Goal: Task Accomplishment & Management: Use online tool/utility

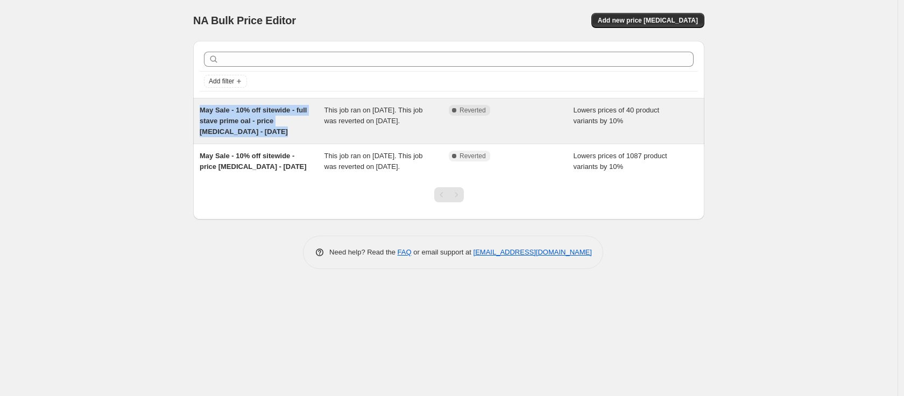
drag, startPoint x: 268, startPoint y: 130, endPoint x: 198, endPoint y: 113, distance: 72.0
click at [198, 113] on div "May Sale - 10% off sitewide - full stave prime oal - price [MEDICAL_DATA] - [DA…" at bounding box center [448, 120] width 511 height 45
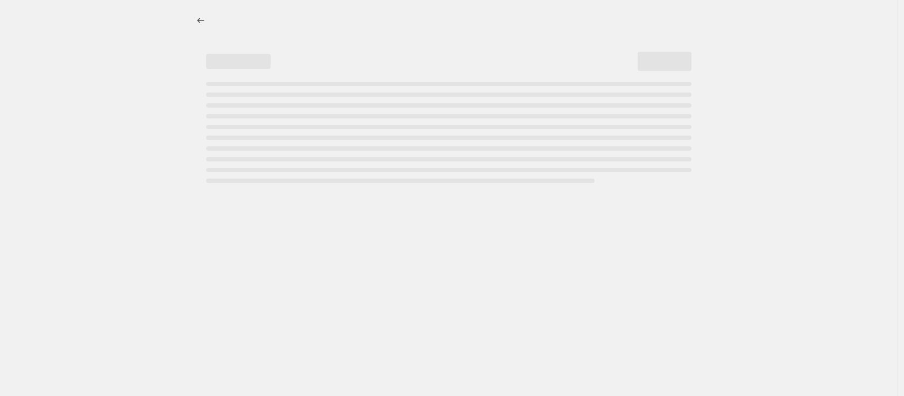
select select "percentage"
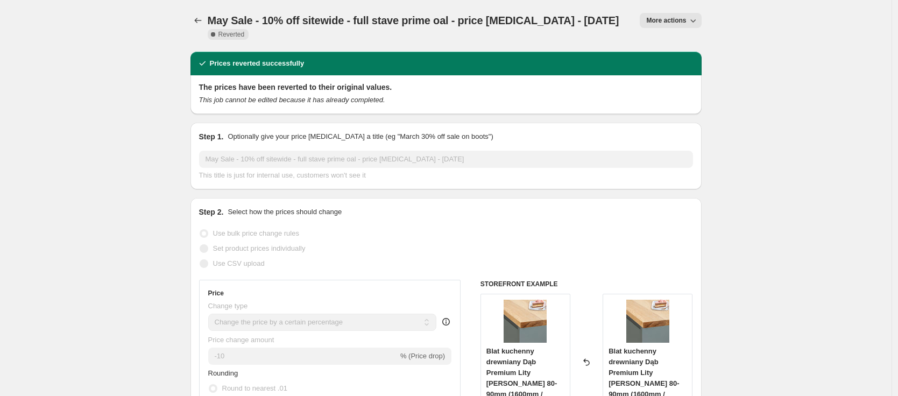
click at [372, 20] on span "May Sale - 10% off sitewide - full stave prime oal - price [MEDICAL_DATA] - [DA…" at bounding box center [413, 21] width 411 height 12
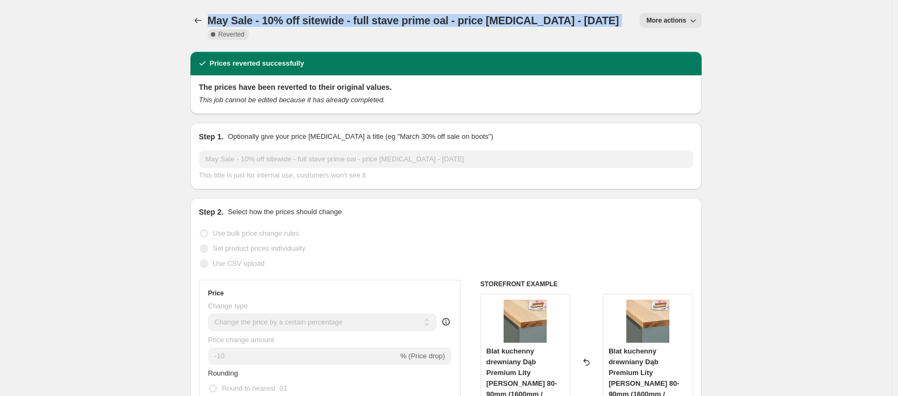
click at [372, 20] on span "May Sale - 10% off sitewide - full stave prime oal - price [MEDICAL_DATA] - [DA…" at bounding box center [413, 21] width 411 height 12
copy span "May Sale - 10% off sitewide - full stave prime oal - price [MEDICAL_DATA] - [DA…"
click at [197, 22] on icon "Price change jobs" at bounding box center [198, 20] width 11 height 11
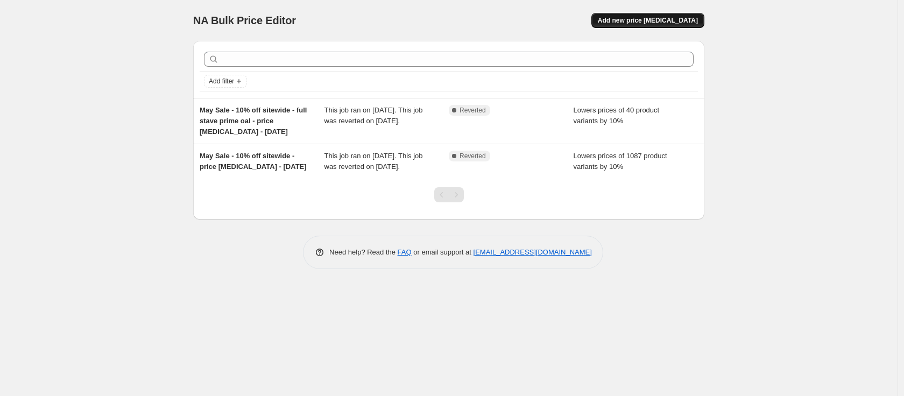
click at [638, 19] on span "Add new price [MEDICAL_DATA]" at bounding box center [648, 20] width 100 height 9
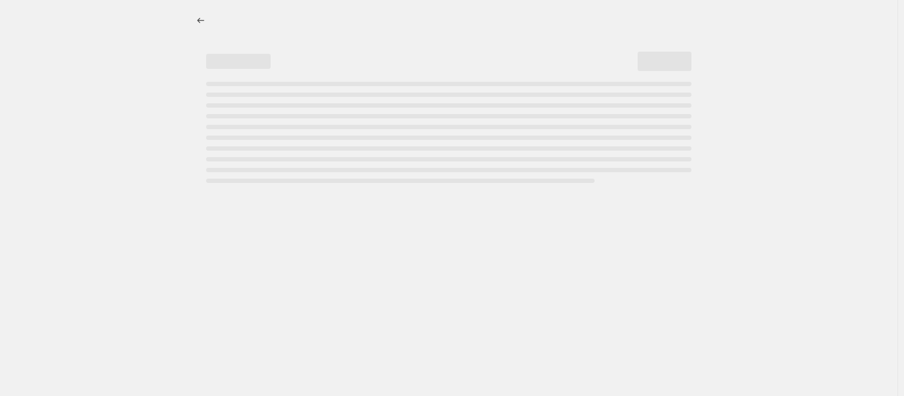
select select "percentage"
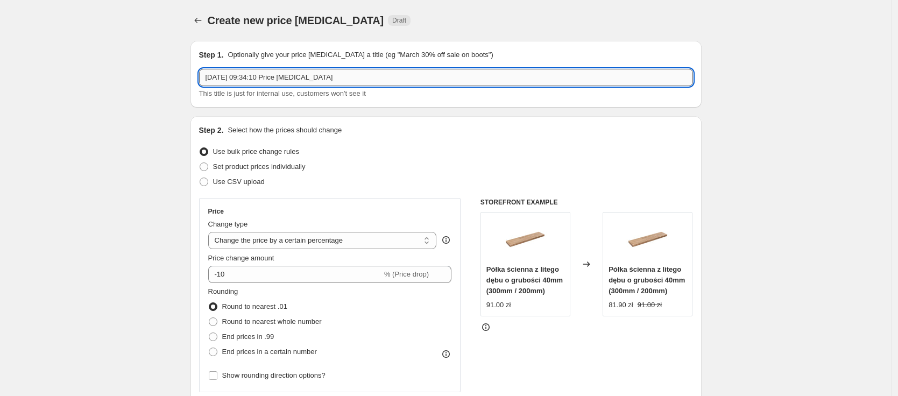
click at [209, 79] on input "[DATE] 09:34:10 Price [MEDICAL_DATA]" at bounding box center [446, 77] width 494 height 17
paste input "May Sale - 10% off sitewide - full stave prime oal - price [MEDICAL_DATA] - [DA…"
drag, startPoint x: 456, startPoint y: 79, endPoint x: 439, endPoint y: 80, distance: 17.3
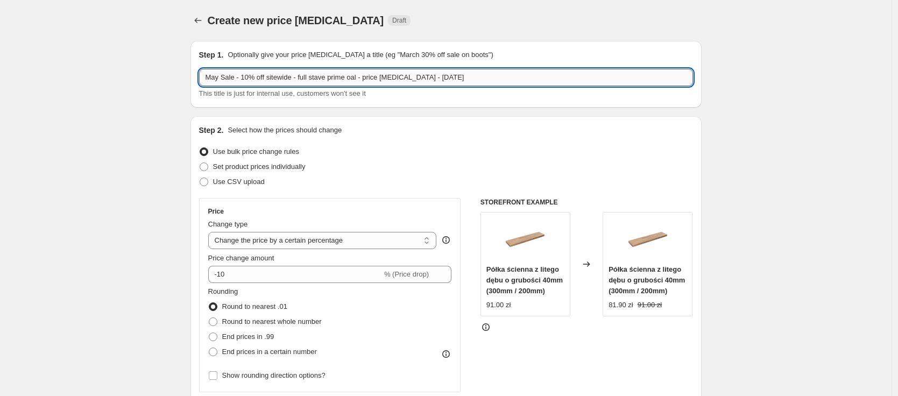
click at [439, 80] on input "May Sale - 10% off sitewide - full stave prime oal - price [MEDICAL_DATA] - [DA…" at bounding box center [446, 77] width 494 height 17
click at [214, 77] on input "May Sale - 10% off sitewide - full stave prime oal - price [MEDICAL_DATA] - [DA…" at bounding box center [446, 77] width 494 height 17
click at [224, 79] on input "Worktop Sale - 10% off sitewide - full stave prime oal - price [MEDICAL_DATA] -…" at bounding box center [446, 77] width 494 height 17
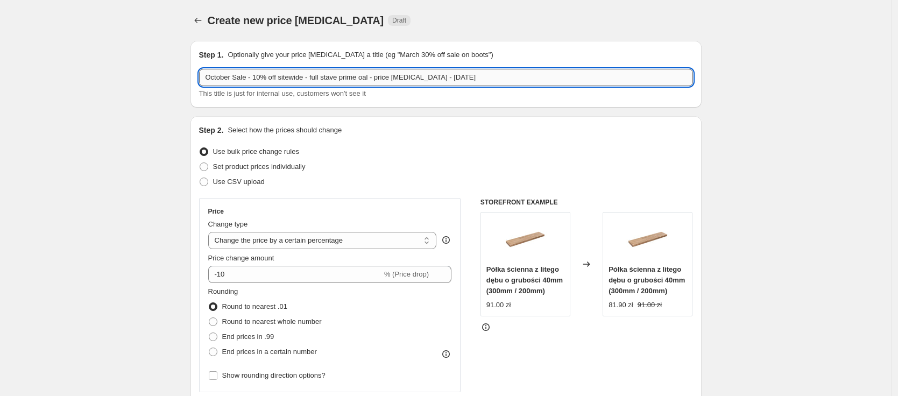
click at [300, 76] on input "October Sale - 10% off sitewide - full stave prime oal - price [MEDICAL_DATA] -…" at bounding box center [446, 77] width 494 height 17
drag, startPoint x: 386, startPoint y: 78, endPoint x: 316, endPoint y: 80, distance: 69.4
click at [316, 80] on input "October Sale - 10% off worktops - full stave prime oal - price [MEDICAL_DATA] -…" at bounding box center [446, 77] width 494 height 17
type input "October Sale - 10% off worktops - price [MEDICAL_DATA] - [DATE]"
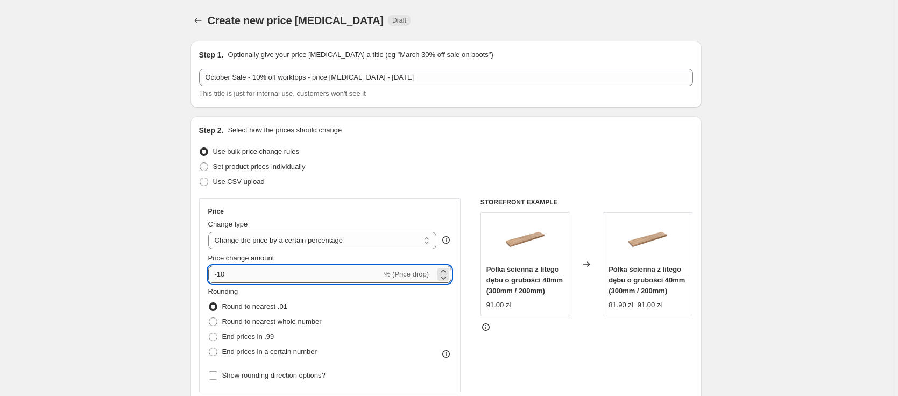
drag, startPoint x: 228, startPoint y: 275, endPoint x: 221, endPoint y: 276, distance: 7.0
click at [221, 275] on input "-10" at bounding box center [295, 274] width 174 height 17
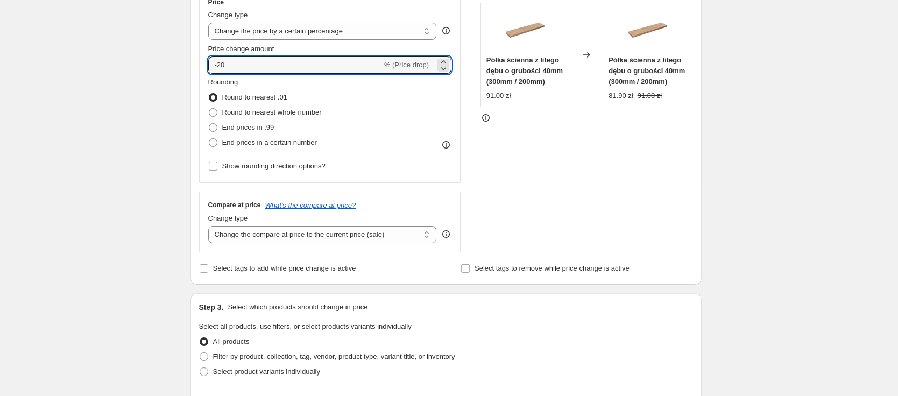
scroll to position [212, 0]
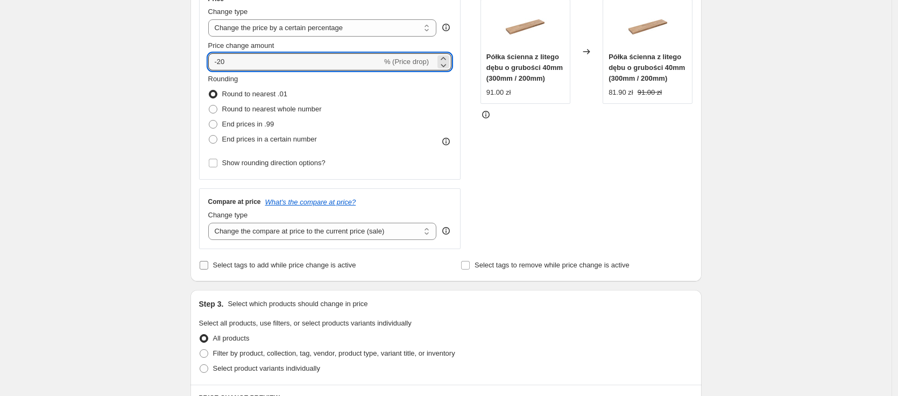
type input "-20"
click at [208, 266] on input "Select tags to add while price change is active" at bounding box center [204, 265] width 9 height 9
checkbox input "true"
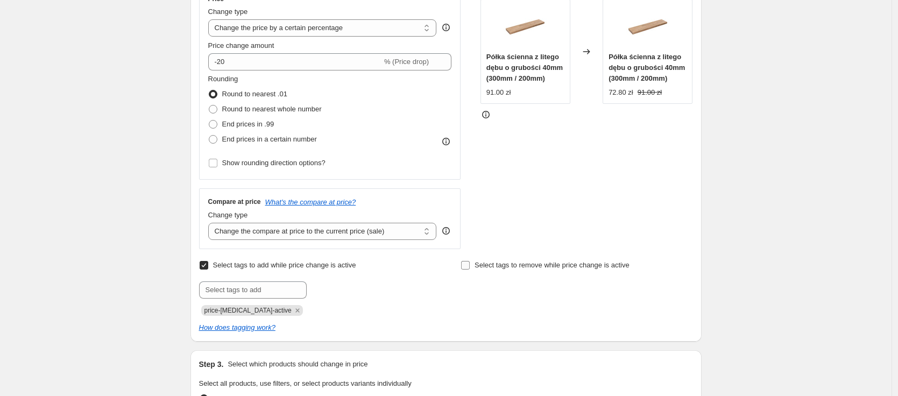
click at [470, 267] on input "Select tags to remove while price change is active" at bounding box center [465, 265] width 9 height 9
checkbox input "true"
click at [242, 294] on input "text" at bounding box center [253, 289] width 108 height 17
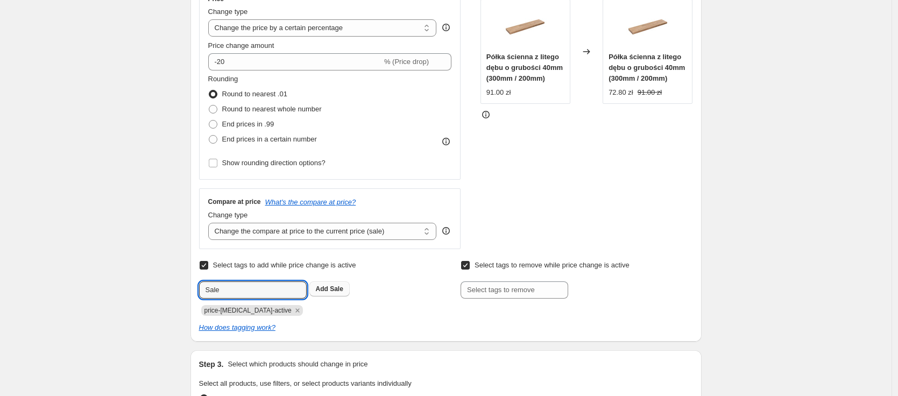
type input "Sale"
click at [338, 289] on span "Sale" at bounding box center [336, 289] width 13 height 8
click at [295, 311] on icon "Remove price-change-job-active" at bounding box center [297, 310] width 4 height 4
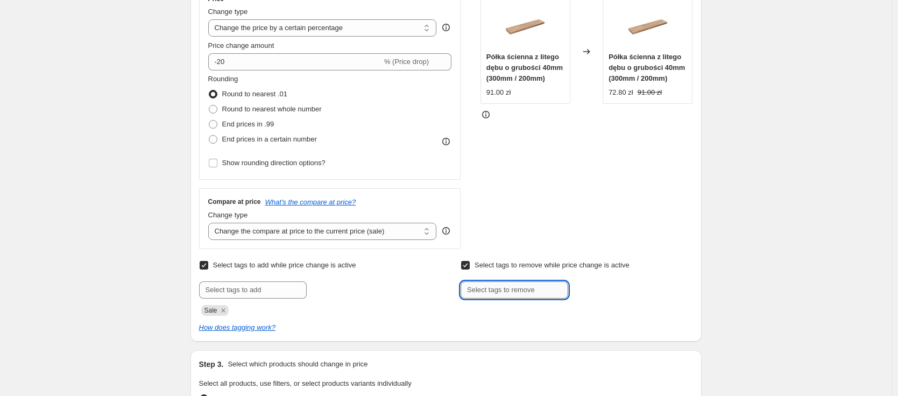
click at [508, 292] on input "text" at bounding box center [514, 289] width 108 height 17
click at [492, 289] on input "Elig" at bounding box center [514, 289] width 108 height 17
click at [491, 289] on input "Elig" at bounding box center [514, 289] width 108 height 17
paste input "ible for discount"
type input "Eligible for discount"
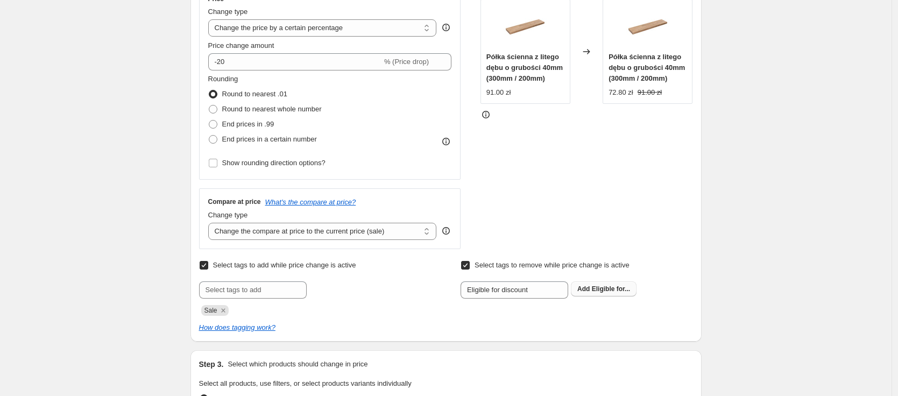
click at [609, 289] on span "Eligible for..." at bounding box center [611, 289] width 38 height 8
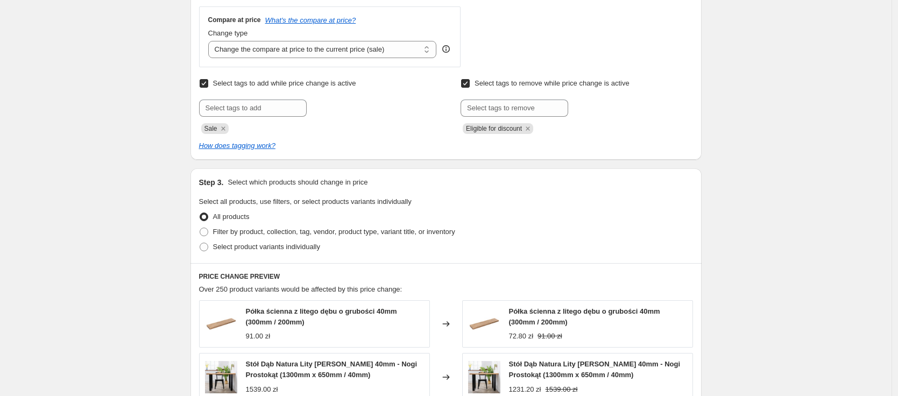
scroll to position [453, 0]
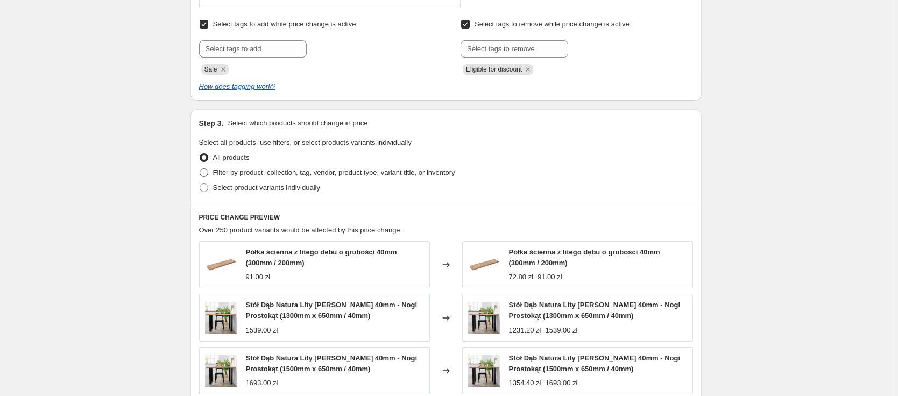
click at [250, 174] on span "Filter by product, collection, tag, vendor, product type, variant title, or inv…" at bounding box center [334, 172] width 242 height 8
click at [200, 169] on input "Filter by product, collection, tag, vendor, product type, variant title, or inv…" at bounding box center [200, 168] width 1 height 1
radio input "true"
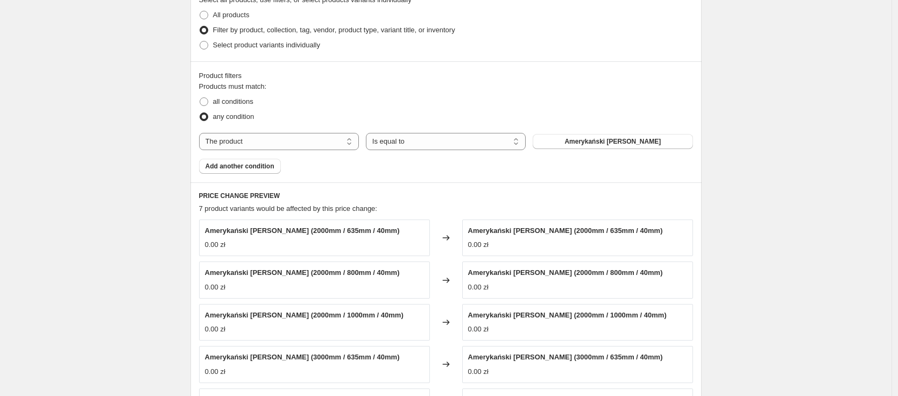
scroll to position [597, 0]
click at [605, 141] on span "Amerykański [PERSON_NAME]" at bounding box center [612, 140] width 96 height 9
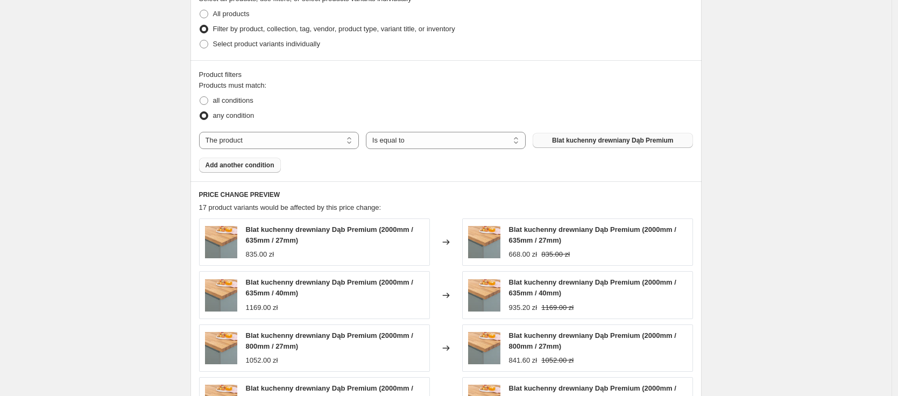
click at [225, 168] on span "Add another condition" at bounding box center [239, 165] width 69 height 9
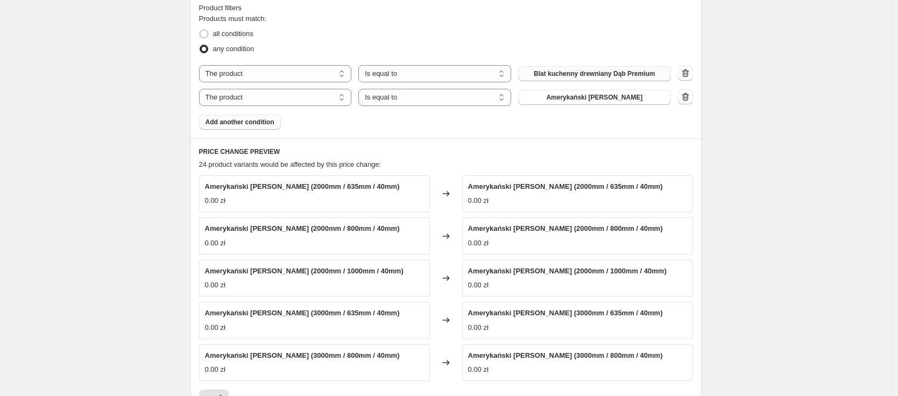
scroll to position [848, 0]
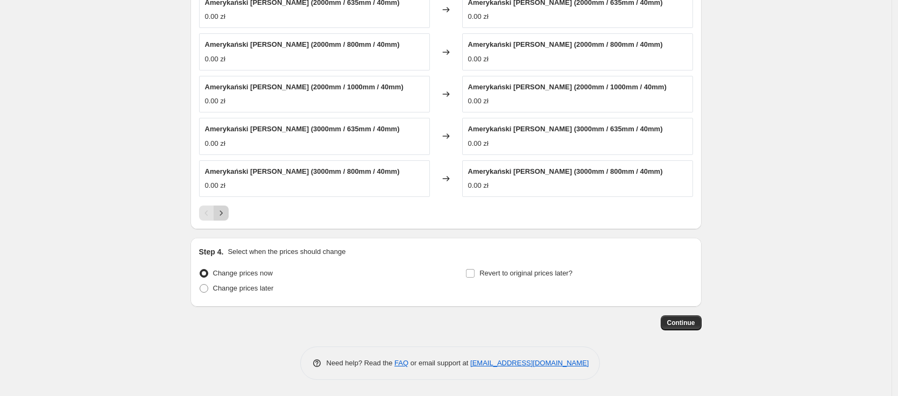
click at [225, 211] on icon "Next" at bounding box center [221, 213] width 11 height 11
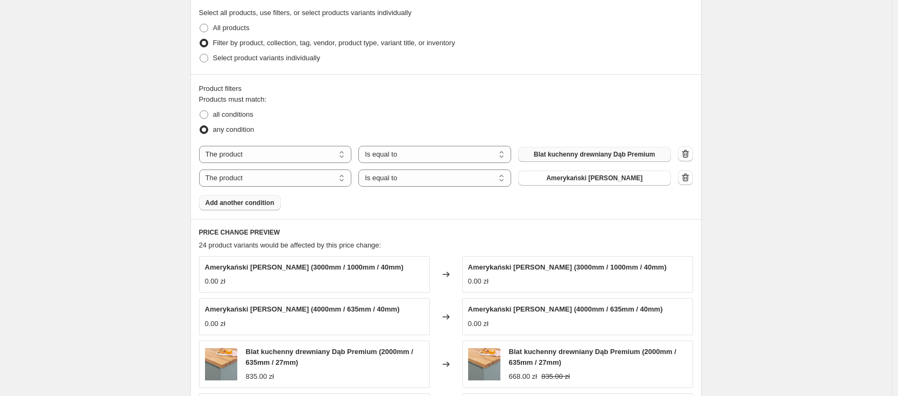
scroll to position [581, 0]
click at [576, 177] on span "Amerykański [PERSON_NAME]" at bounding box center [594, 179] width 96 height 9
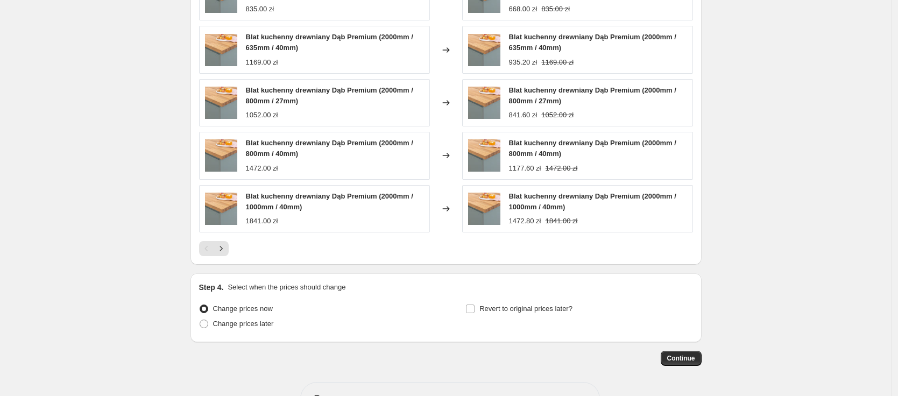
scroll to position [908, 0]
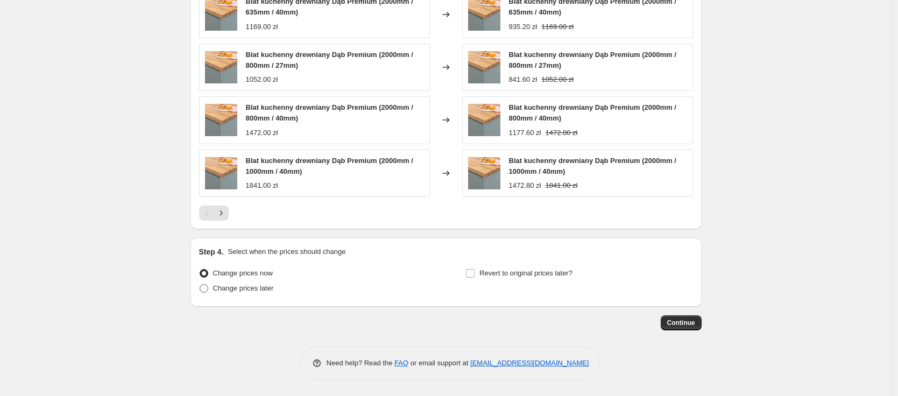
click at [252, 292] on span "Change prices later" at bounding box center [243, 288] width 61 height 8
click at [200, 285] on input "Change prices later" at bounding box center [200, 284] width 1 height 1
radio input "true"
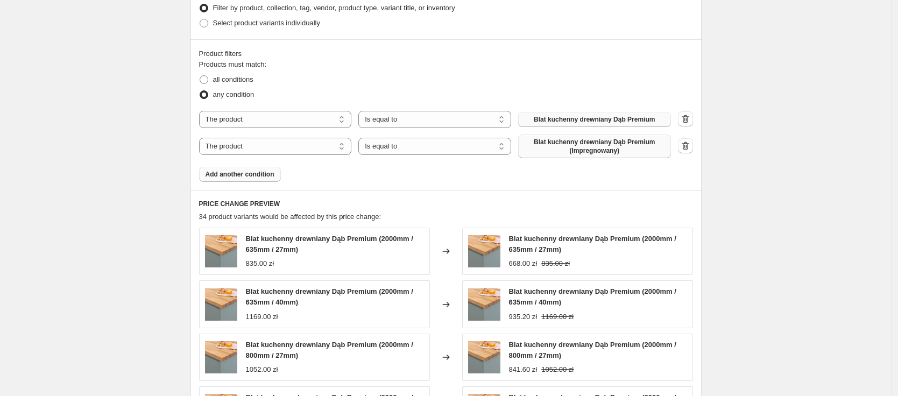
scroll to position [617, 0]
click at [251, 177] on span "Add another condition" at bounding box center [239, 174] width 69 height 9
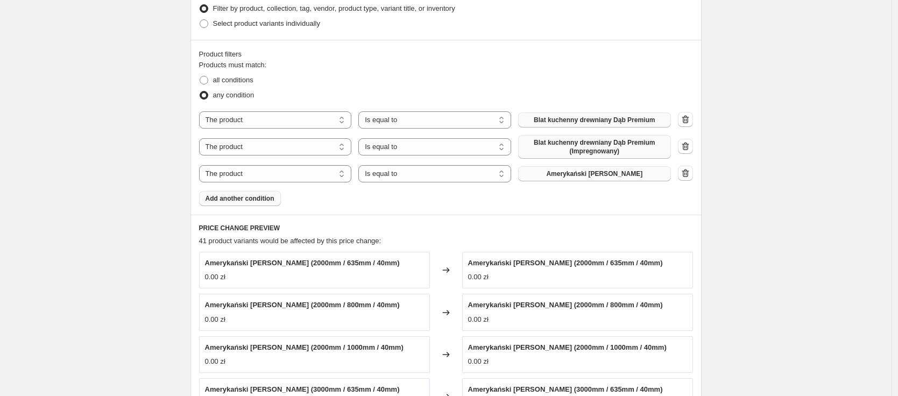
click at [585, 177] on span "Amerykański [PERSON_NAME]" at bounding box center [594, 173] width 96 height 9
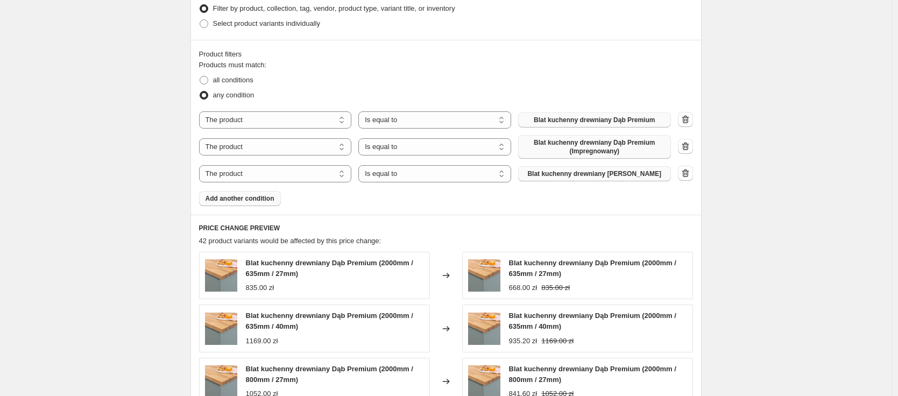
click at [265, 197] on span "Add another condition" at bounding box center [239, 198] width 69 height 9
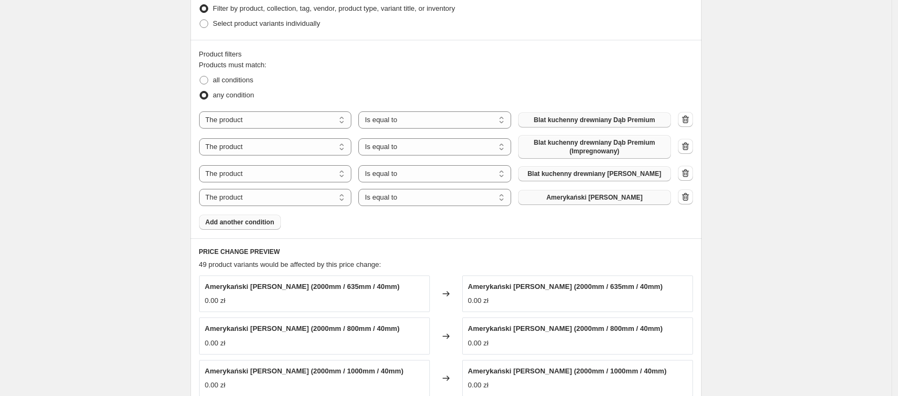
click at [616, 201] on span "Amerykański [PERSON_NAME]" at bounding box center [594, 197] width 96 height 9
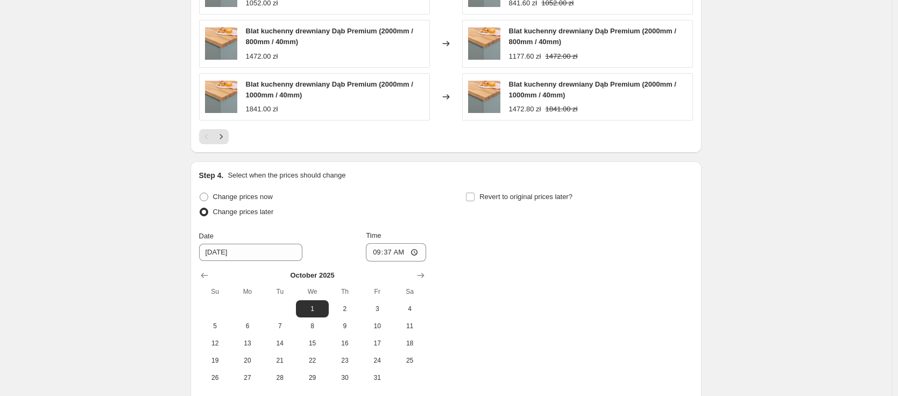
scroll to position [1146, 0]
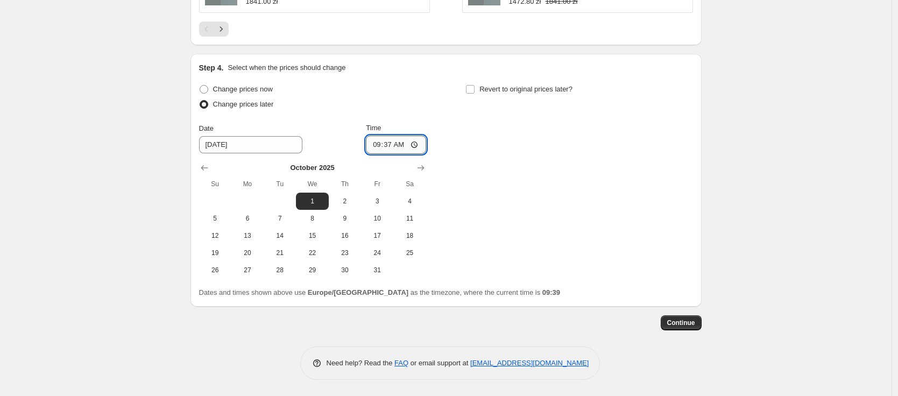
click at [401, 145] on input "09:37" at bounding box center [396, 145] width 60 height 18
click at [391, 147] on input "09:37" at bounding box center [396, 145] width 60 height 18
click at [420, 146] on input "09:37" at bounding box center [396, 145] width 60 height 18
type input "01:00"
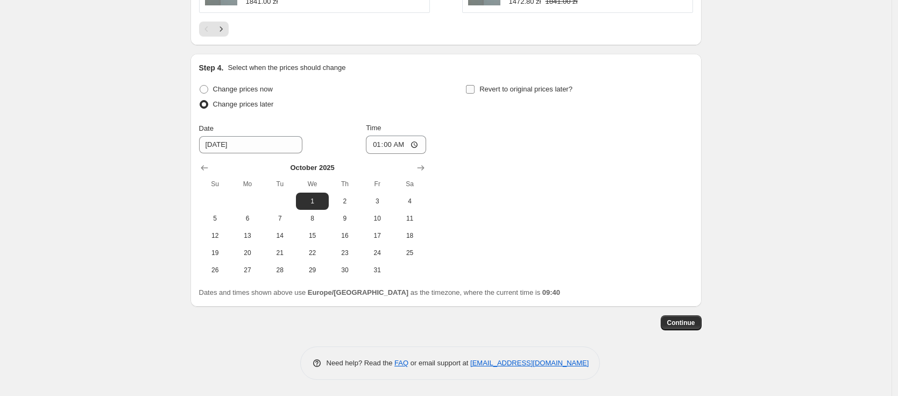
click at [473, 91] on input "Revert to original prices later?" at bounding box center [470, 89] width 9 height 9
checkbox input "true"
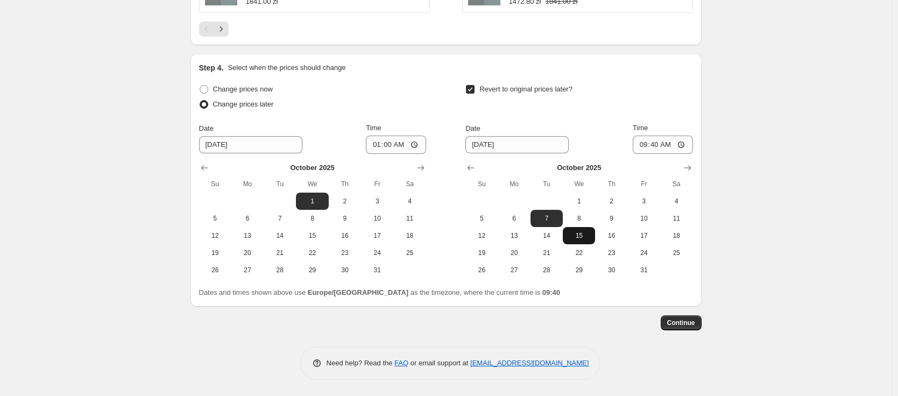
click at [582, 236] on span "15" at bounding box center [579, 235] width 24 height 9
type input "[DATE]"
click at [654, 147] on input "09:40" at bounding box center [662, 145] width 60 height 18
drag, startPoint x: 656, startPoint y: 148, endPoint x: 655, endPoint y: 154, distance: 6.0
click at [655, 154] on div "Date [DATE] Time 10:59 [DATE] Su Mo Tu We Th Fr Sa 1 2 3 4 5 6 7 8 9 10 11 12 1…" at bounding box center [578, 201] width 227 height 156
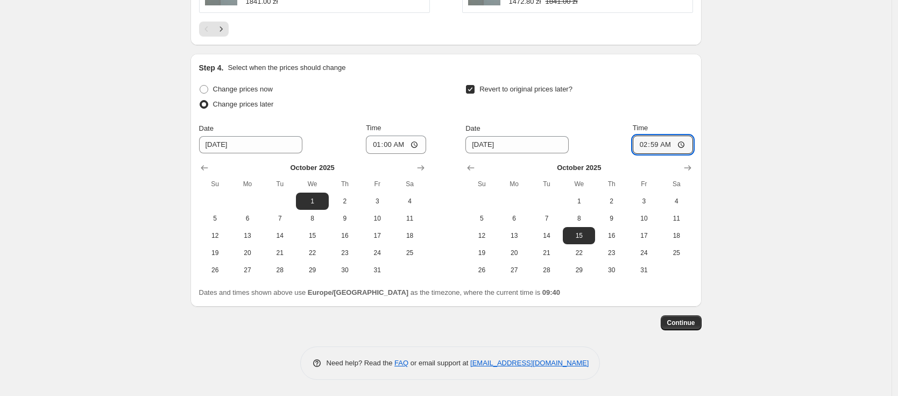
type input "22:59"
click at [689, 325] on span "Continue" at bounding box center [681, 322] width 28 height 9
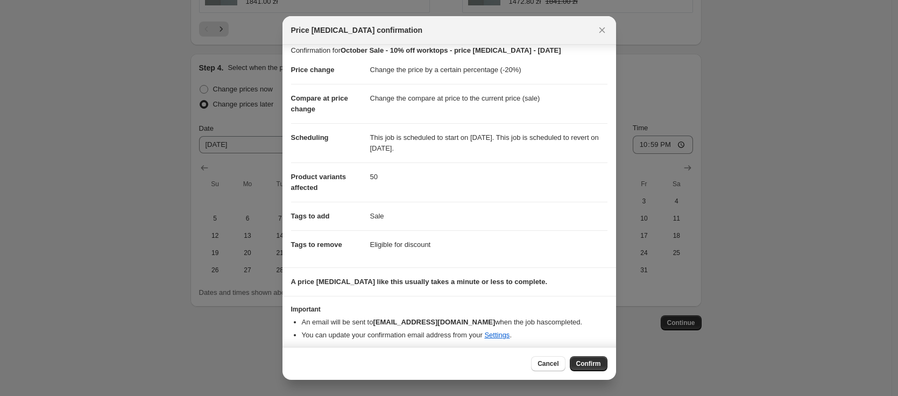
scroll to position [12, 0]
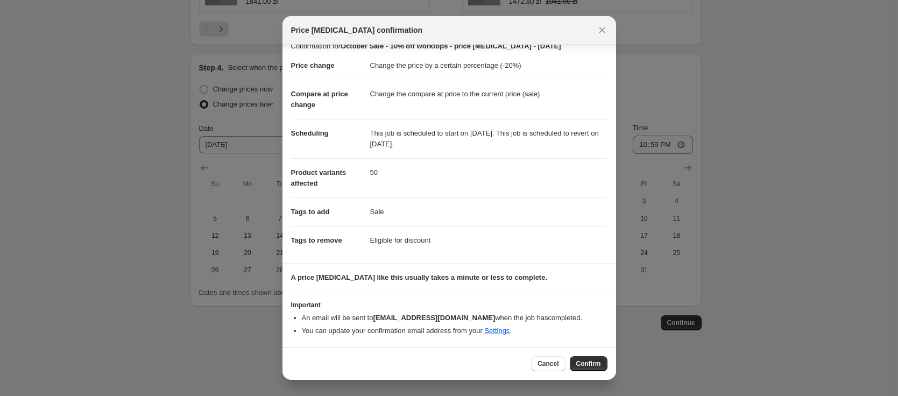
click at [588, 359] on button "Confirm" at bounding box center [589, 363] width 38 height 15
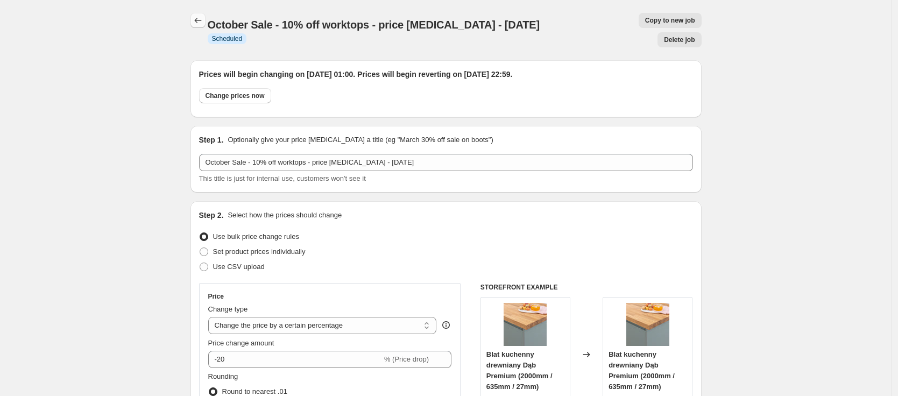
click at [196, 20] on icon "Price change jobs" at bounding box center [198, 20] width 11 height 11
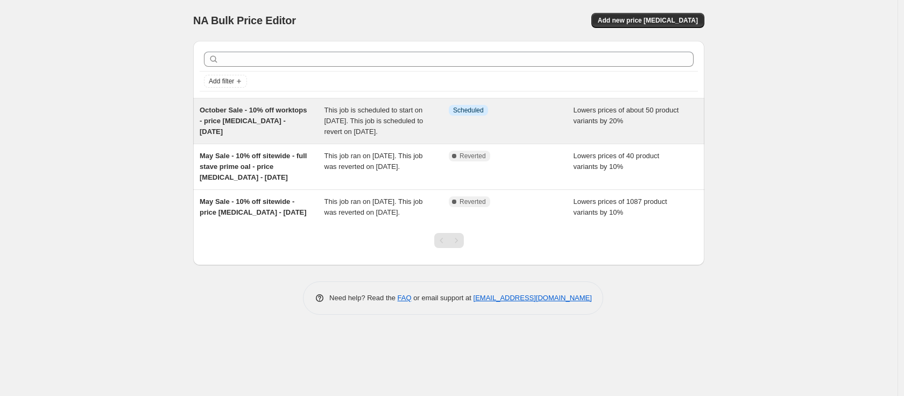
click at [245, 122] on span "October Sale - 10% off worktops - price [MEDICAL_DATA] - [DATE]" at bounding box center [253, 121] width 107 height 30
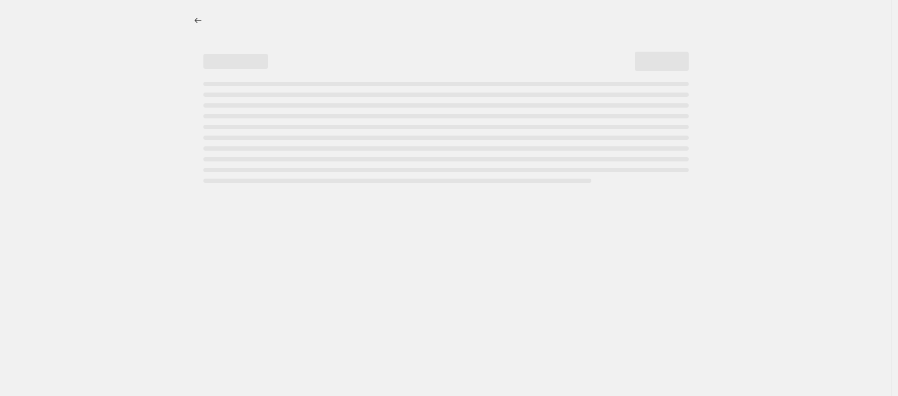
select select "percentage"
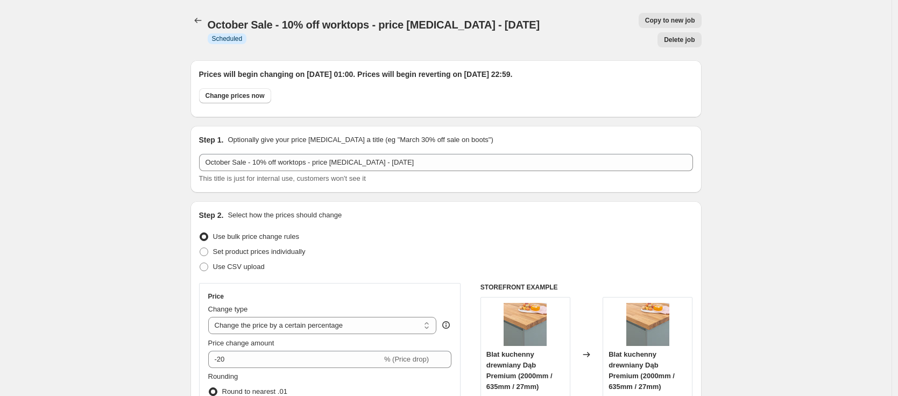
click at [638, 25] on button "Copy to new job" at bounding box center [669, 20] width 63 height 15
select select "percentage"
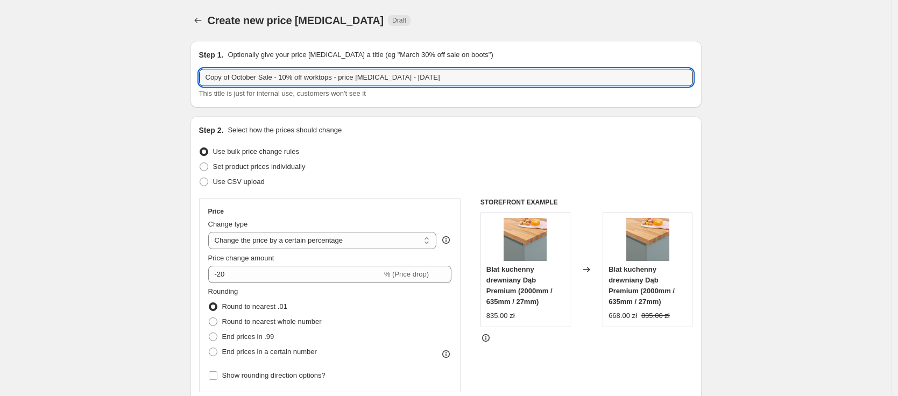
drag, startPoint x: 236, startPoint y: 76, endPoint x: 155, endPoint y: 68, distance: 81.1
type input "October Sale - 10% off worktops - price [MEDICAL_DATA] - [DATE]"
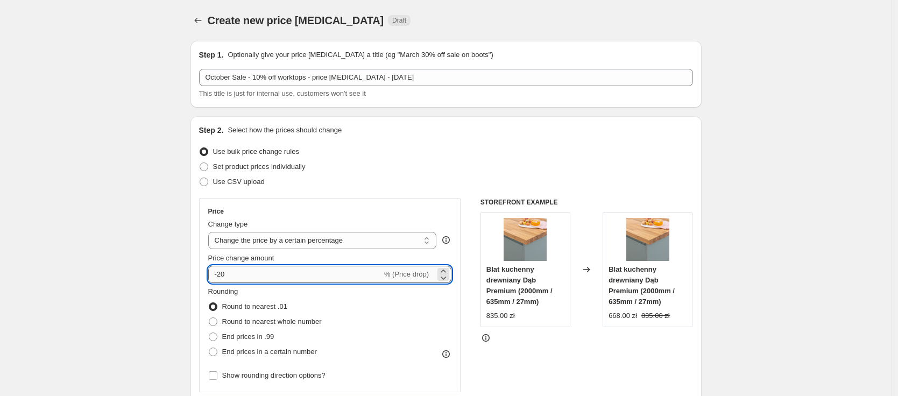
click at [222, 275] on input "-20" at bounding box center [295, 274] width 174 height 17
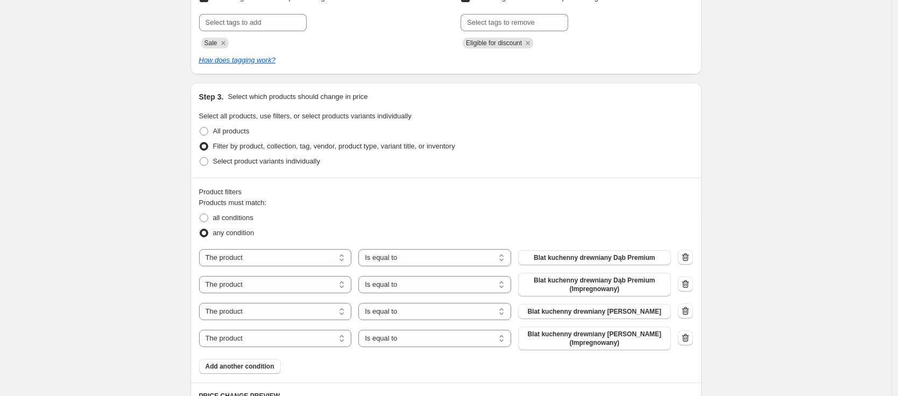
scroll to position [564, 0]
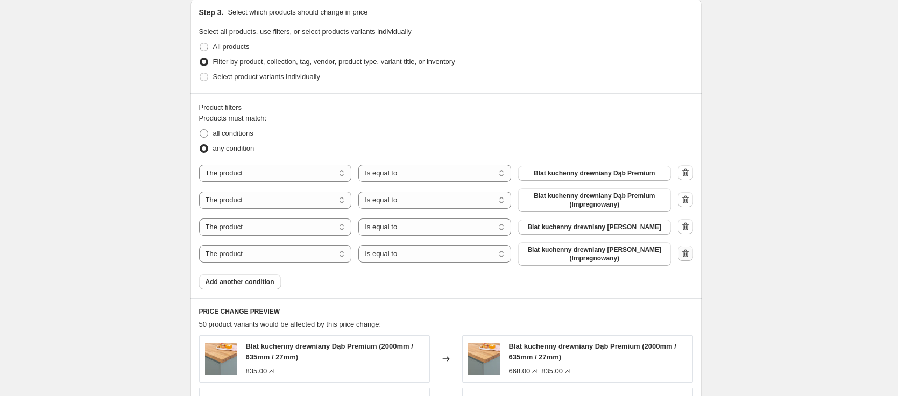
type input "-10"
click at [684, 253] on icon "button" at bounding box center [685, 253] width 11 height 11
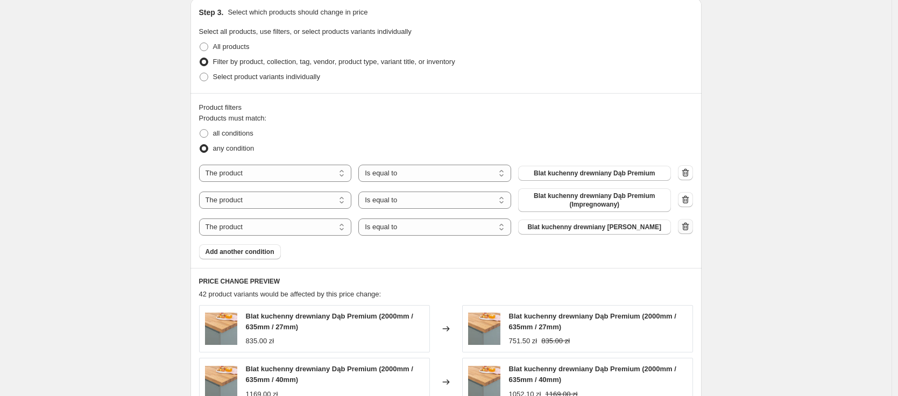
click at [688, 229] on icon "button" at bounding box center [685, 226] width 11 height 11
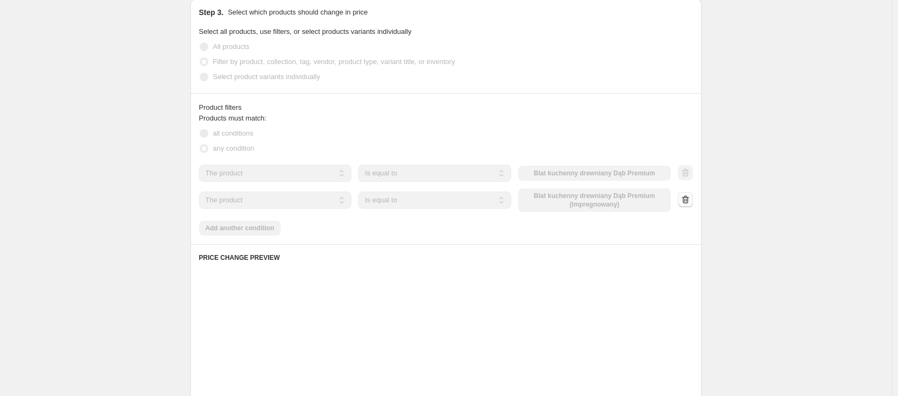
click at [688, 202] on icon "button" at bounding box center [684, 199] width 7 height 8
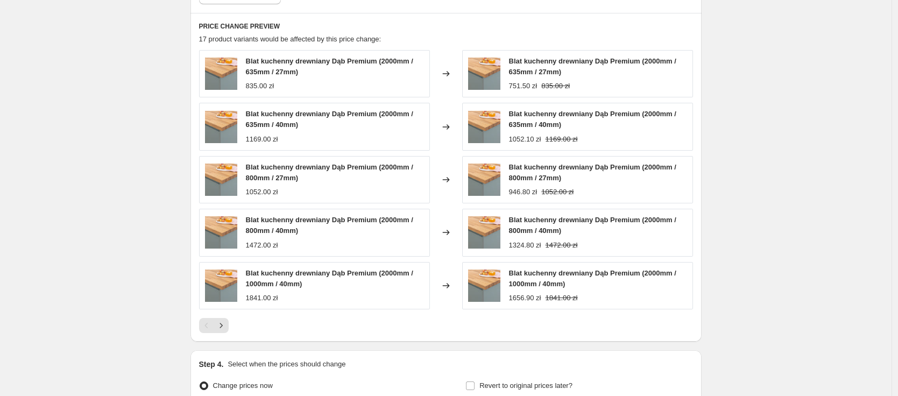
scroll to position [878, 0]
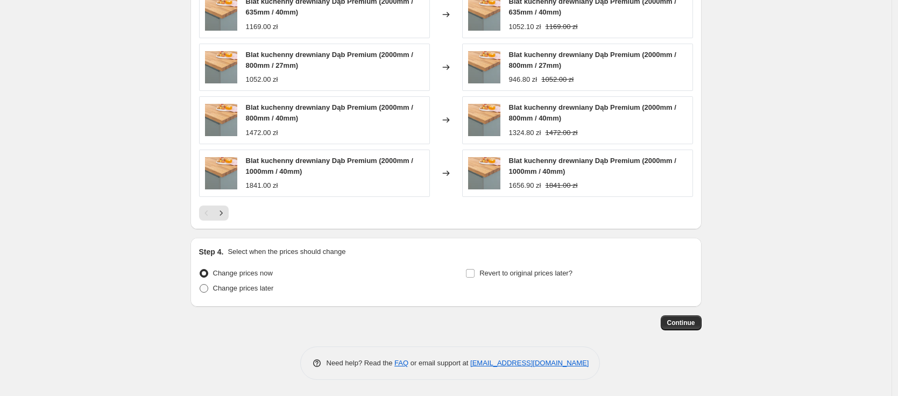
drag, startPoint x: 262, startPoint y: 288, endPoint x: 270, endPoint y: 288, distance: 8.1
click at [262, 288] on span "Change prices later" at bounding box center [243, 288] width 61 height 8
click at [200, 285] on input "Change prices later" at bounding box center [200, 284] width 1 height 1
radio input "true"
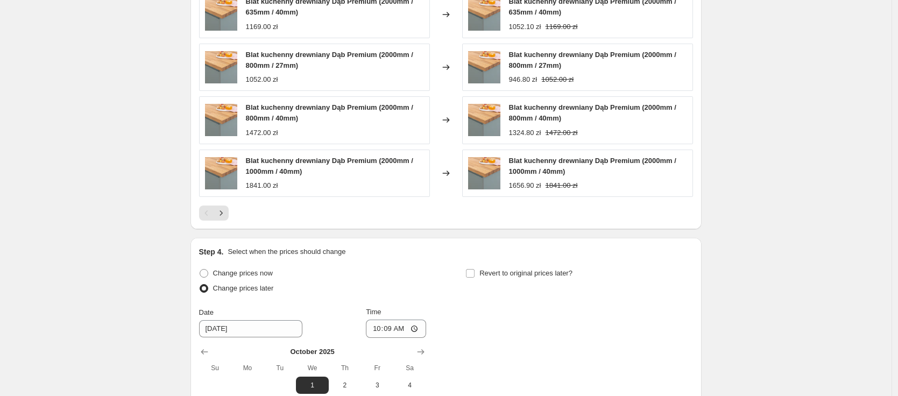
drag, startPoint x: 486, startPoint y: 272, endPoint x: 586, endPoint y: 265, distance: 100.9
click at [487, 272] on span "Revert to original prices later?" at bounding box center [525, 273] width 93 height 8
click at [474, 272] on input "Revert to original prices later?" at bounding box center [470, 273] width 9 height 9
checkbox input "true"
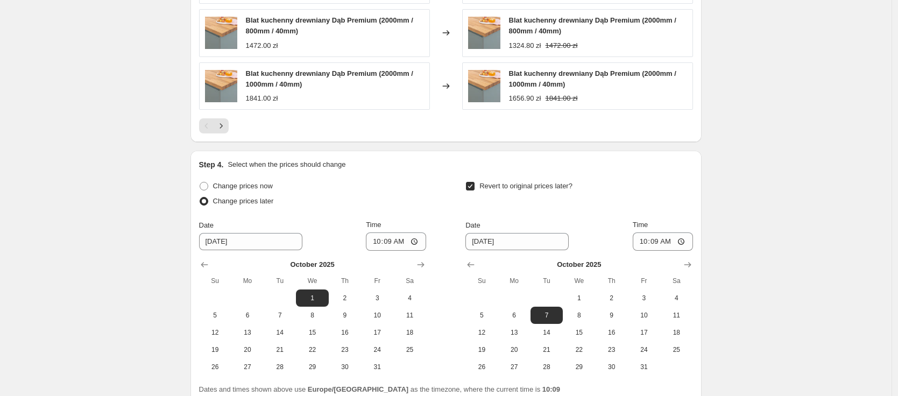
scroll to position [1062, 0]
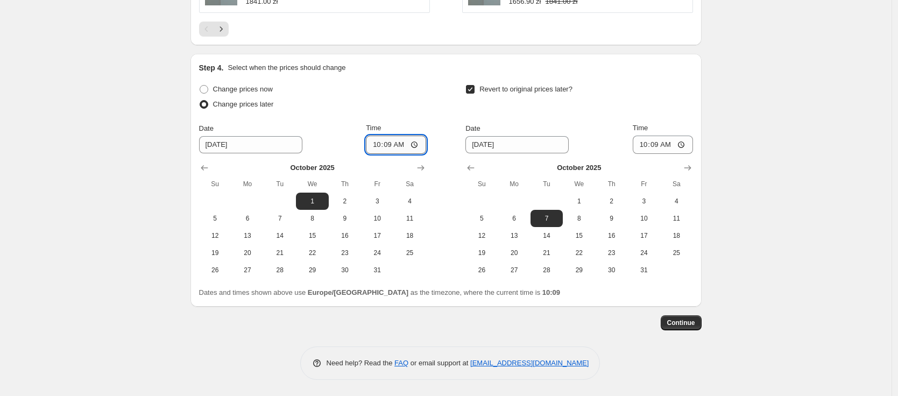
click at [388, 145] on input "10:09" at bounding box center [396, 145] width 60 height 18
type input "01:00"
click at [589, 238] on span "15" at bounding box center [579, 235] width 24 height 9
type input "[DATE]"
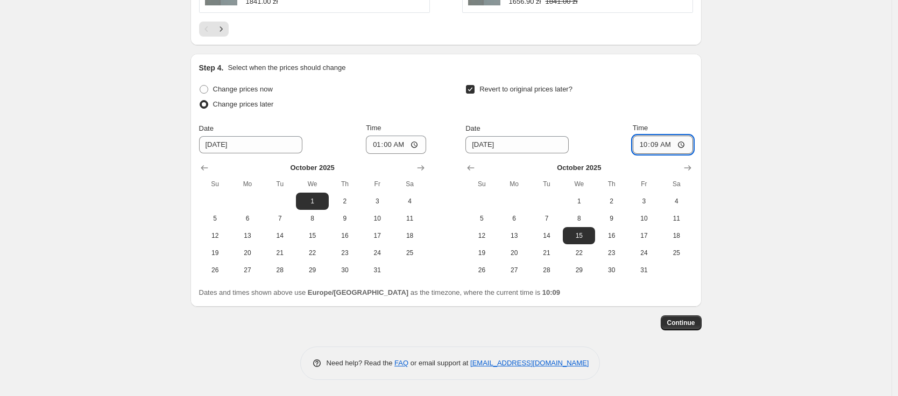
click at [657, 145] on input "10:09" at bounding box center [662, 145] width 60 height 18
type input "22:59"
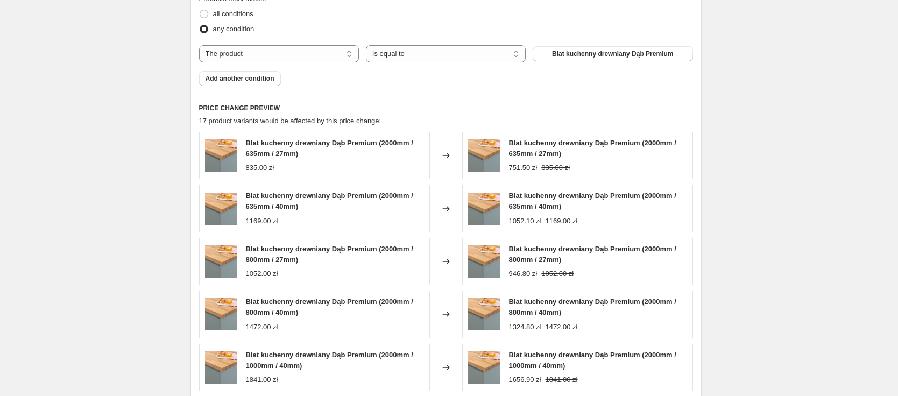
scroll to position [681, 0]
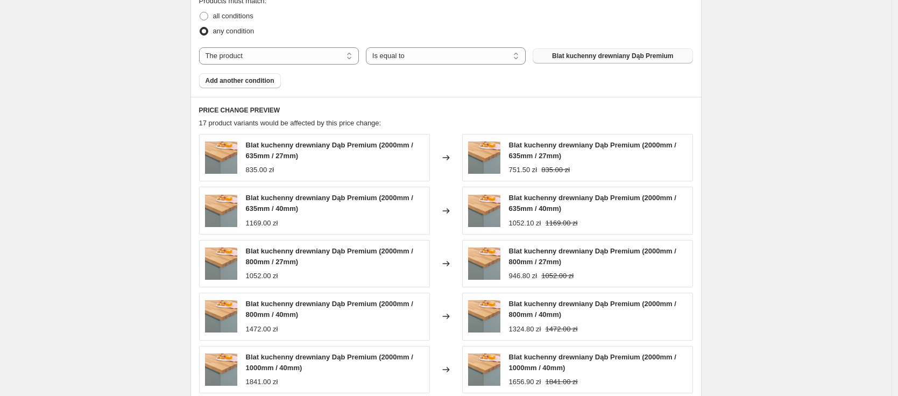
click at [577, 56] on span "Blat kuchenny drewniany Dąb Premium" at bounding box center [612, 56] width 121 height 9
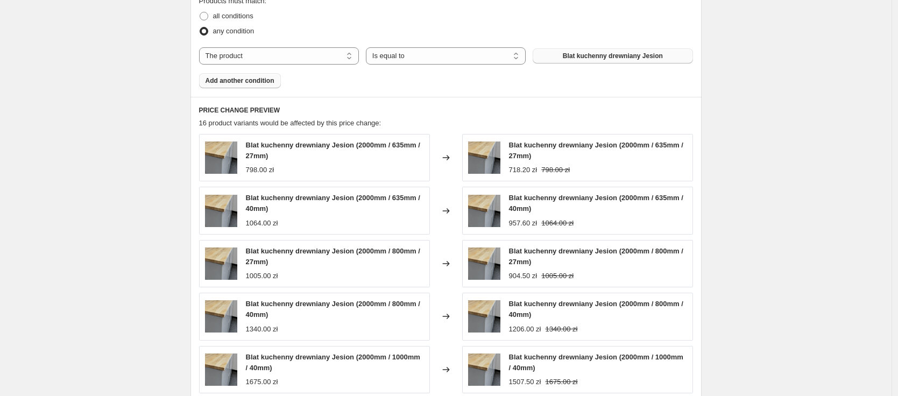
click at [241, 82] on span "Add another condition" at bounding box center [239, 80] width 69 height 9
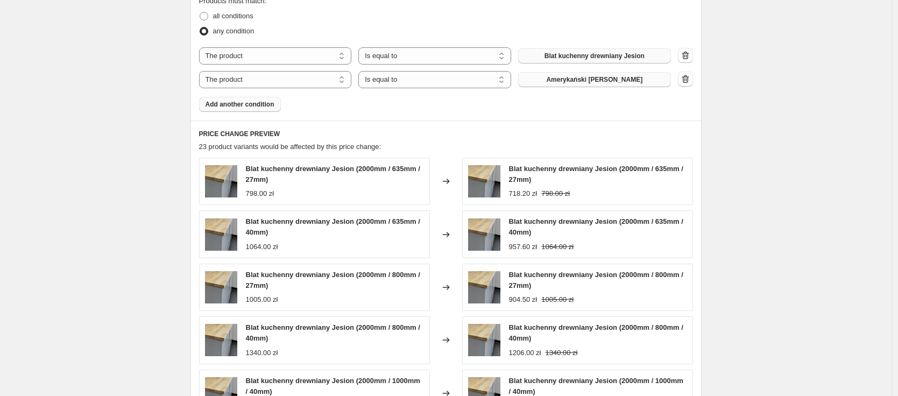
click at [622, 80] on span "Amerykański [PERSON_NAME]" at bounding box center [594, 79] width 96 height 9
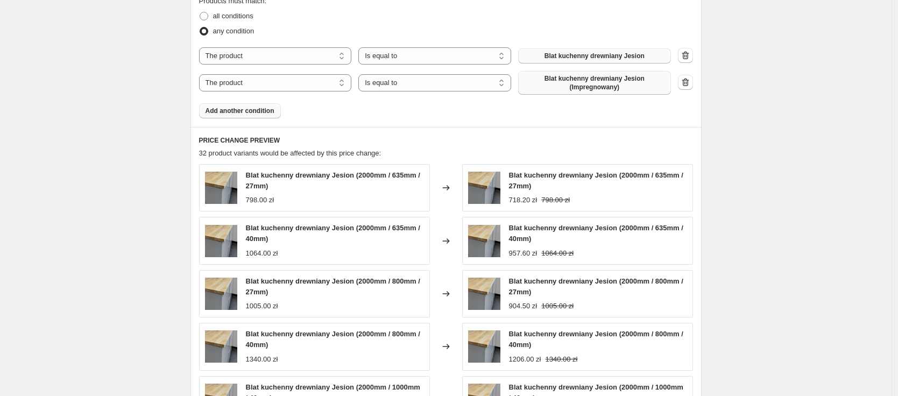
click at [231, 116] on button "Add another condition" at bounding box center [240, 110] width 82 height 15
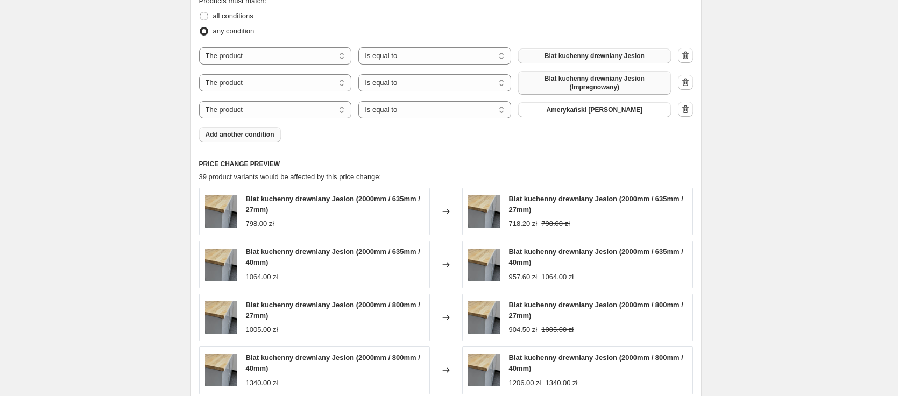
click at [255, 138] on span "Add another condition" at bounding box center [239, 134] width 69 height 9
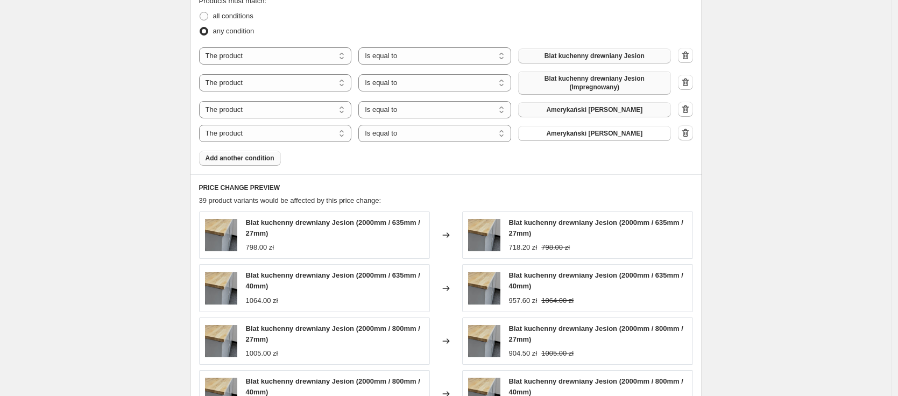
click at [571, 111] on span "Amerykański [PERSON_NAME]" at bounding box center [594, 109] width 96 height 9
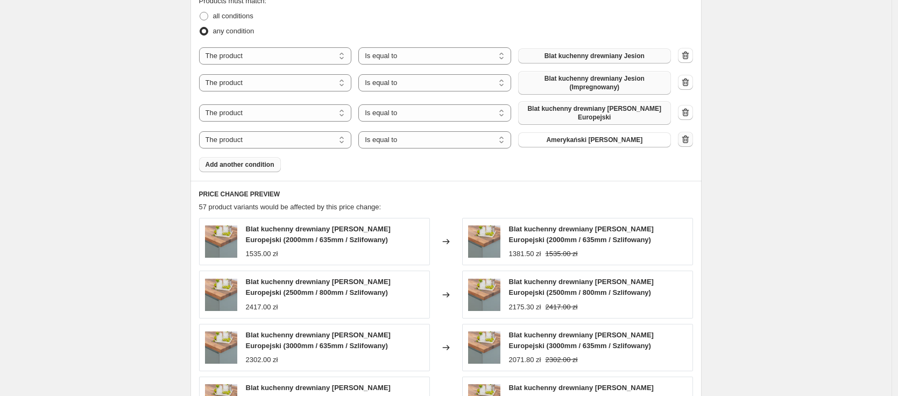
click at [691, 134] on icon "button" at bounding box center [685, 139] width 11 height 11
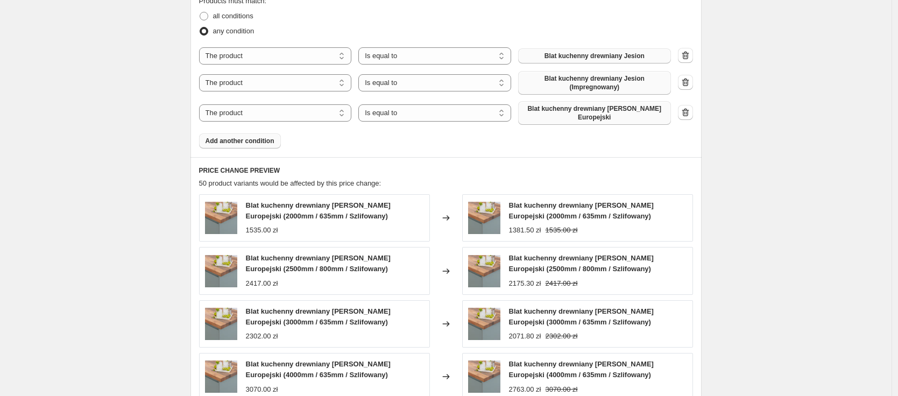
click at [246, 139] on button "Add another condition" at bounding box center [240, 140] width 82 height 15
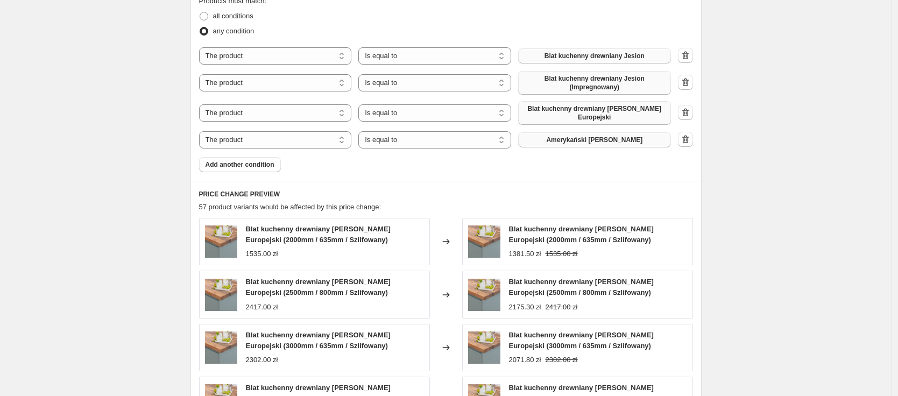
click at [590, 137] on span "Amerykański [PERSON_NAME]" at bounding box center [594, 140] width 96 height 9
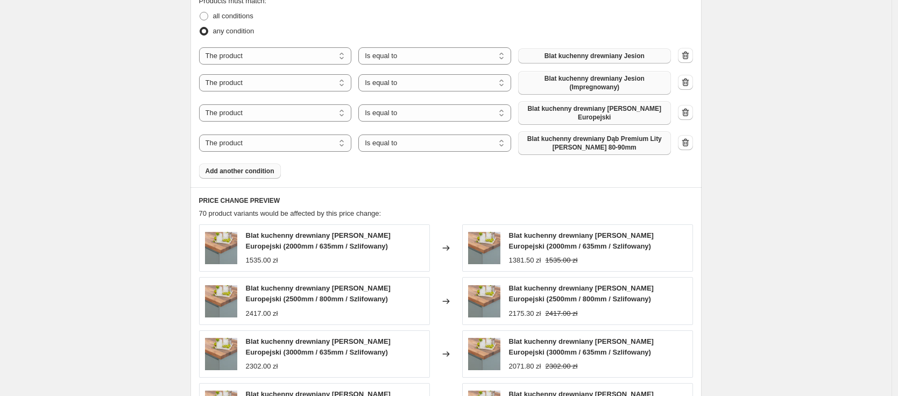
click at [234, 167] on span "Add another condition" at bounding box center [239, 171] width 69 height 9
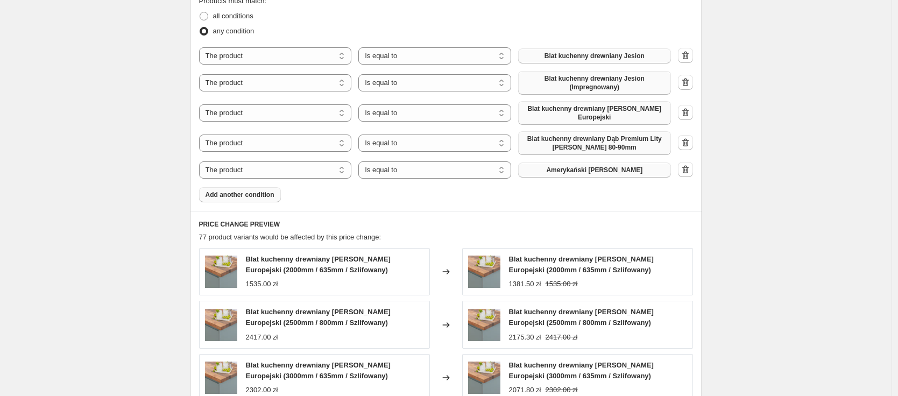
click at [573, 166] on span "Amerykański [PERSON_NAME]" at bounding box center [594, 170] width 96 height 9
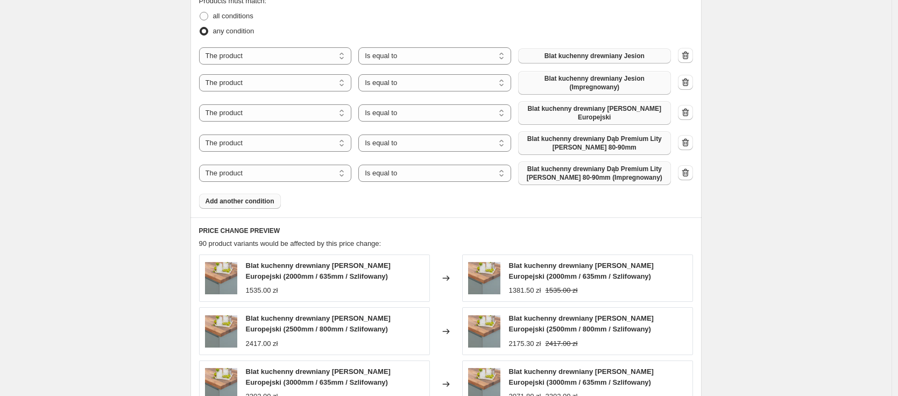
click at [244, 202] on div "Product filters Products must match: all conditions any condition The product T…" at bounding box center [445, 96] width 511 height 241
click at [248, 197] on span "Add another condition" at bounding box center [239, 201] width 69 height 9
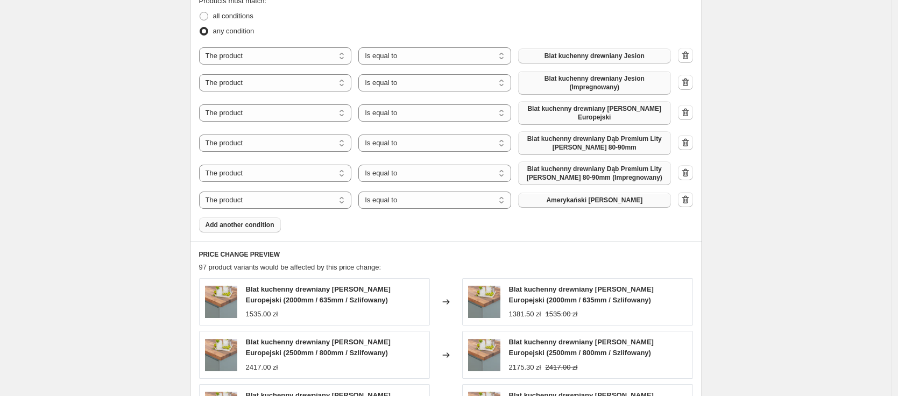
click at [604, 196] on span "Amerykański [PERSON_NAME]" at bounding box center [594, 200] width 96 height 9
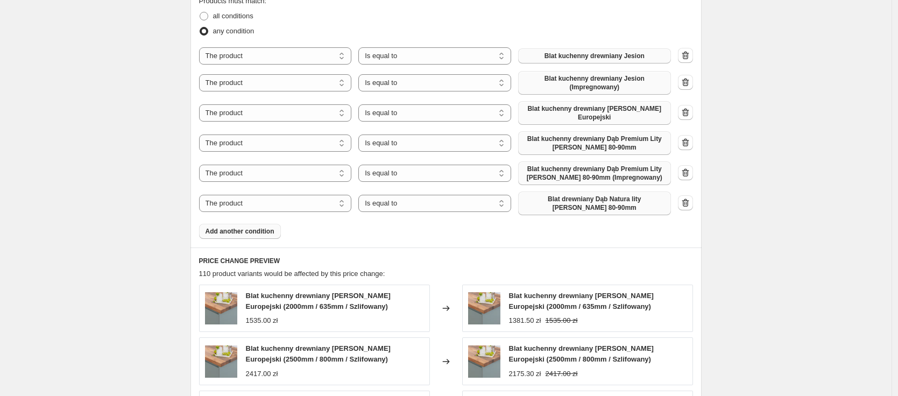
click at [250, 228] on span "Add another condition" at bounding box center [239, 231] width 69 height 9
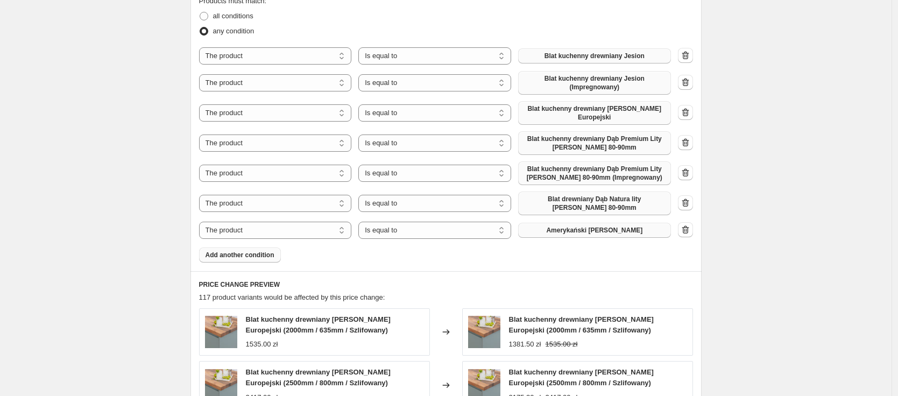
click at [609, 226] on span "Amerykański [PERSON_NAME]" at bounding box center [594, 230] width 96 height 9
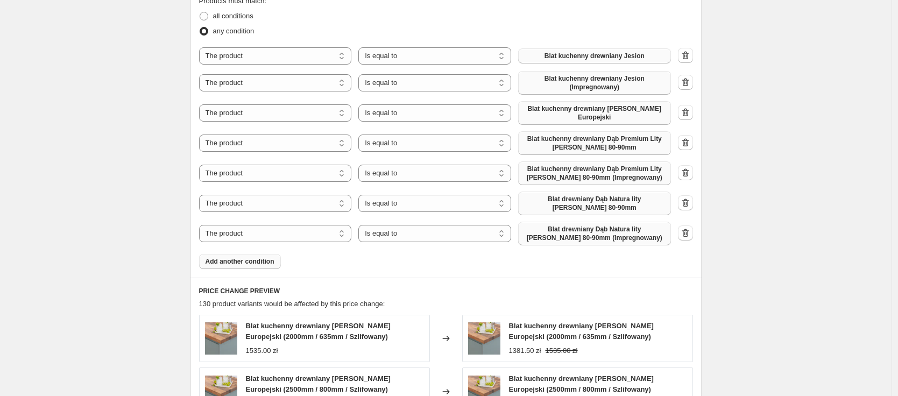
click at [248, 257] on span "Add another condition" at bounding box center [239, 261] width 69 height 9
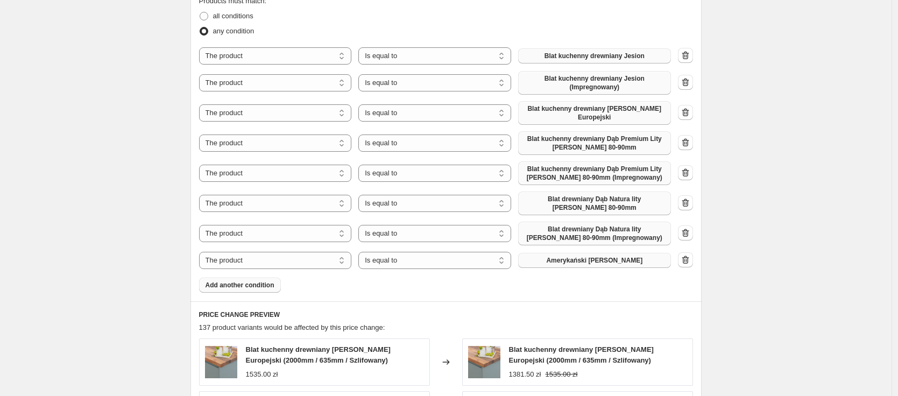
click at [593, 256] on span "Amerykański [PERSON_NAME]" at bounding box center [594, 260] width 96 height 9
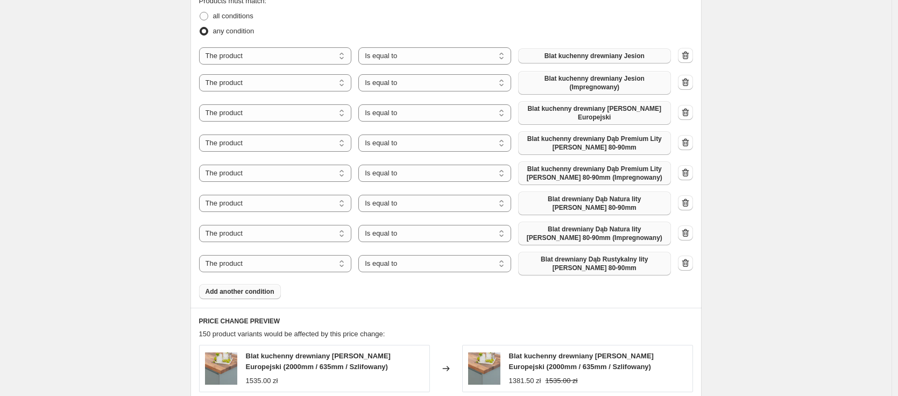
click at [241, 288] on span "Add another condition" at bounding box center [239, 291] width 69 height 9
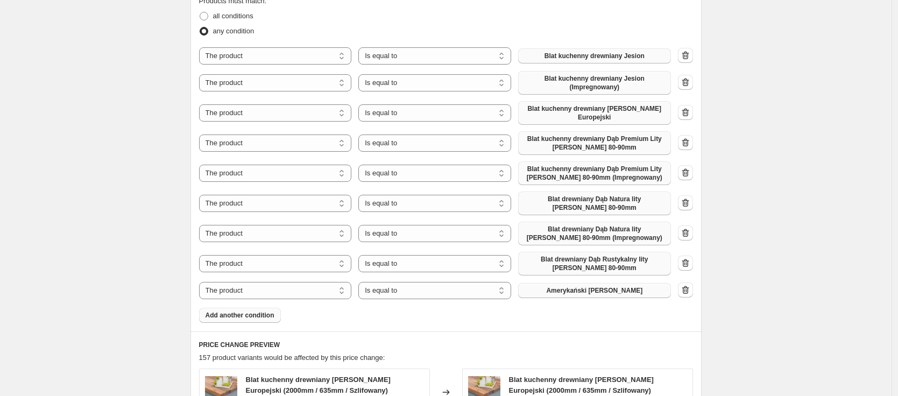
click at [592, 288] on button "Amerykański [PERSON_NAME]" at bounding box center [594, 290] width 153 height 15
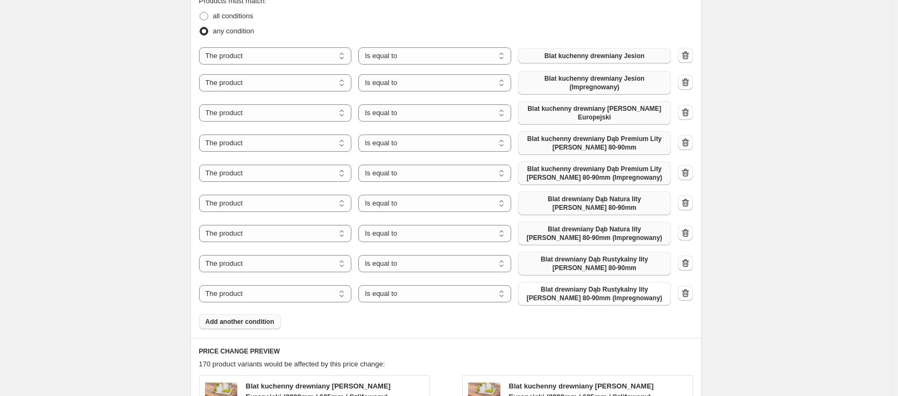
click at [264, 317] on span "Add another condition" at bounding box center [239, 321] width 69 height 9
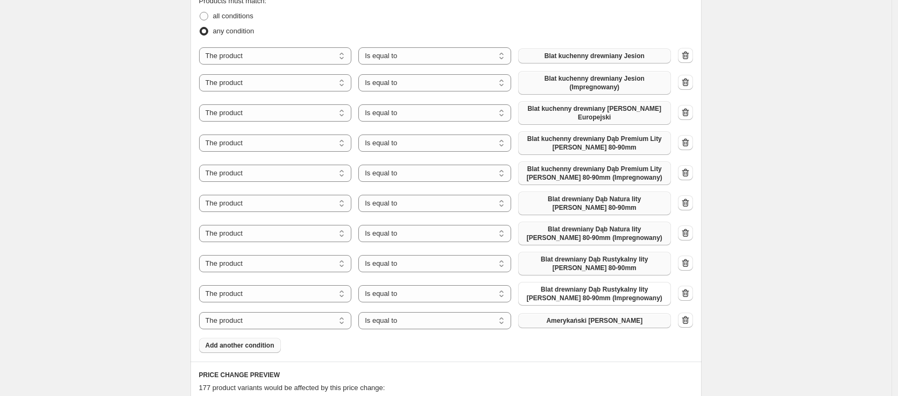
click at [599, 316] on span "Amerykański [PERSON_NAME]" at bounding box center [594, 320] width 96 height 9
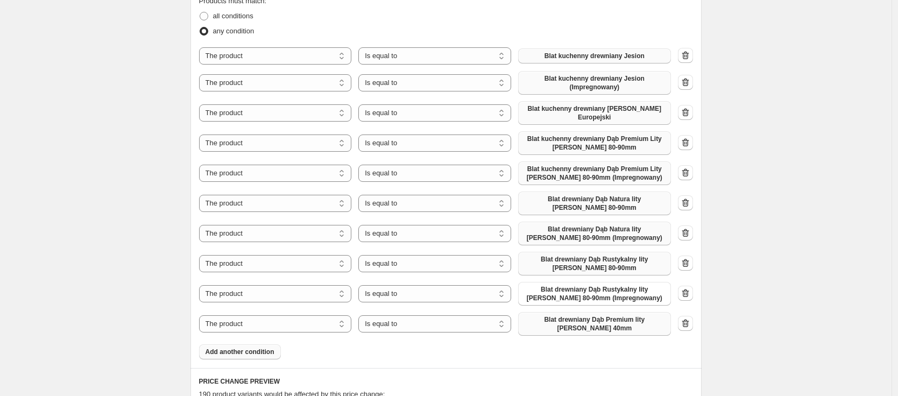
click at [251, 349] on span "Add another condition" at bounding box center [239, 351] width 69 height 9
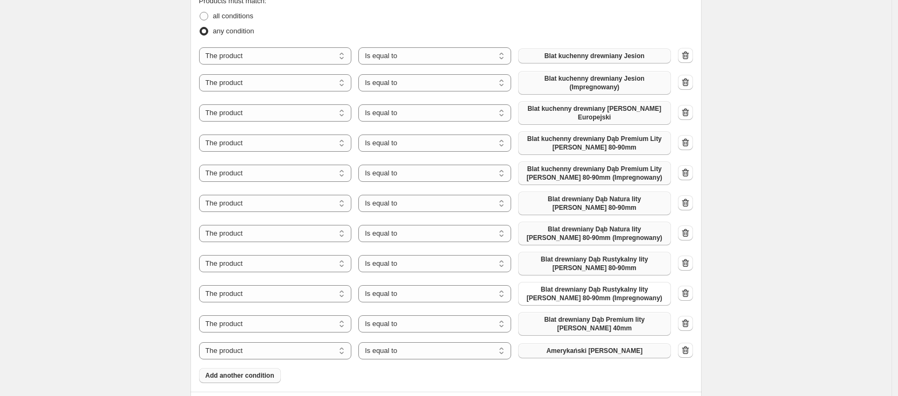
click at [610, 347] on span "Amerykański [PERSON_NAME]" at bounding box center [594, 350] width 96 height 9
click at [239, 378] on span "Add another condition" at bounding box center [239, 382] width 69 height 9
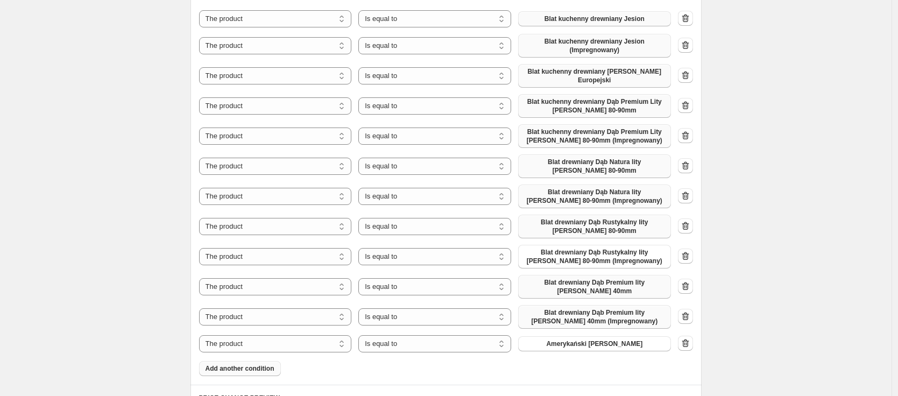
scroll to position [847, 0]
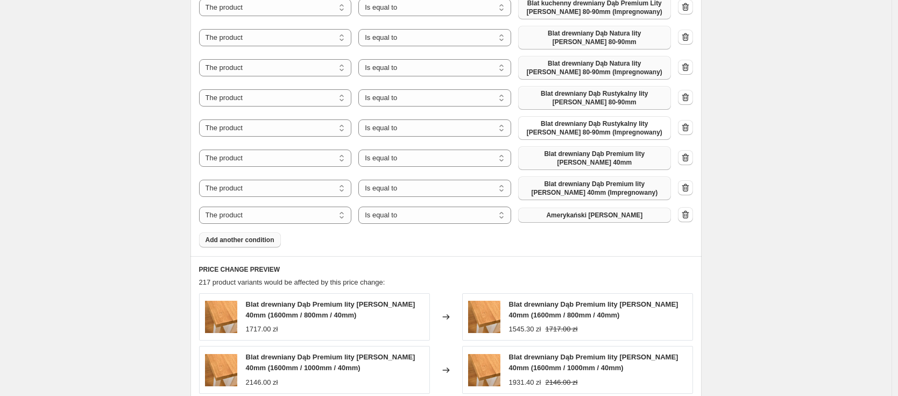
click at [595, 211] on span "Amerykański [PERSON_NAME]" at bounding box center [594, 215] width 96 height 9
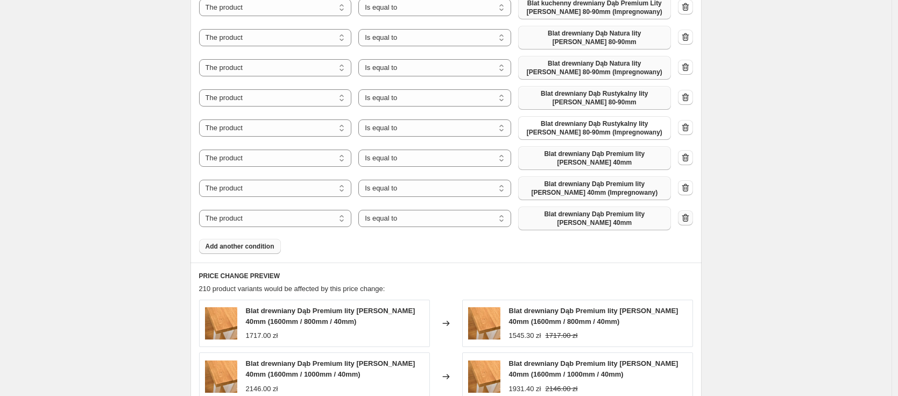
click at [691, 212] on icon "button" at bounding box center [685, 217] width 11 height 11
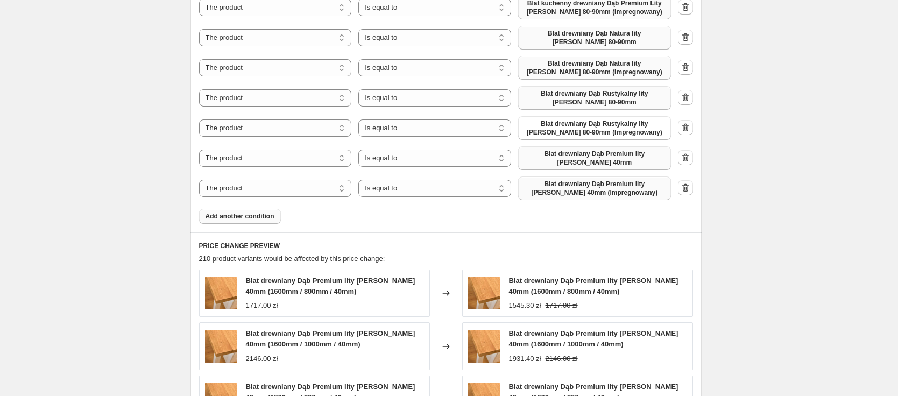
click at [222, 212] on span "Add another condition" at bounding box center [239, 216] width 69 height 9
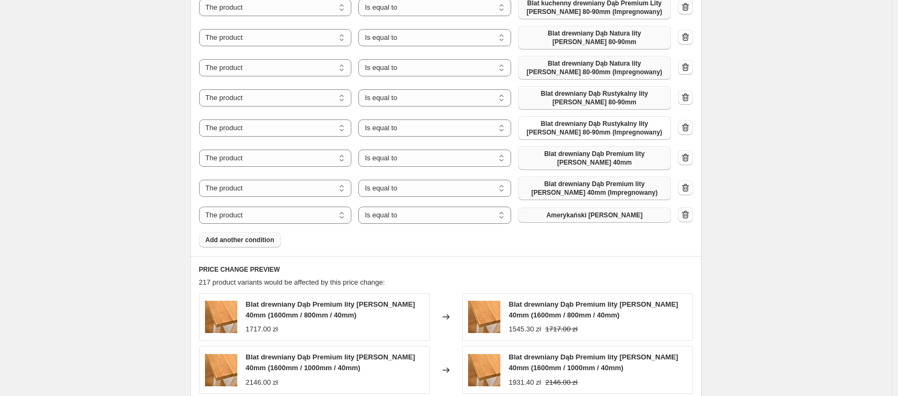
click at [594, 211] on span "Amerykański [PERSON_NAME]" at bounding box center [594, 215] width 96 height 9
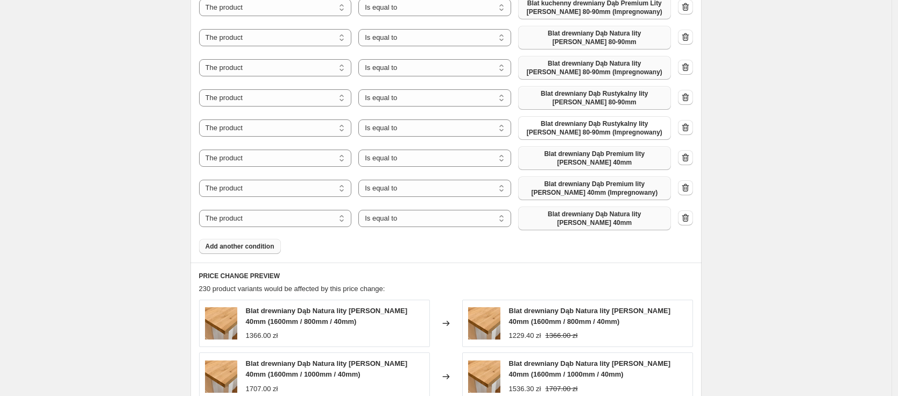
click at [254, 242] on span "Add another condition" at bounding box center [239, 246] width 69 height 9
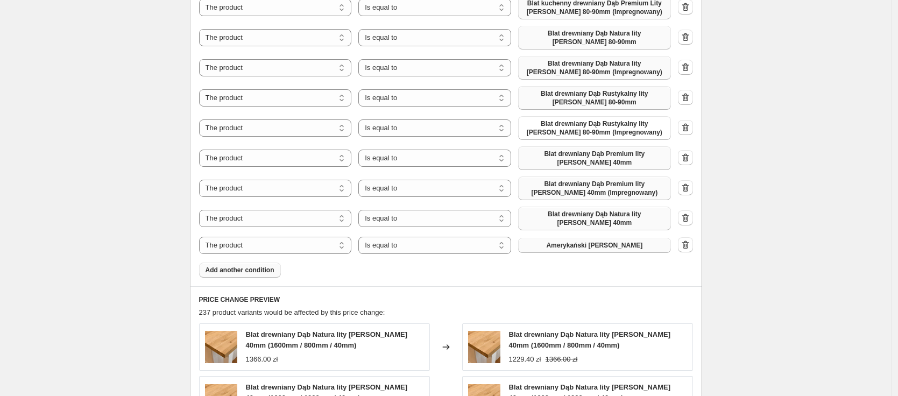
click at [590, 241] on span "Amerykański [PERSON_NAME]" at bounding box center [594, 245] width 96 height 9
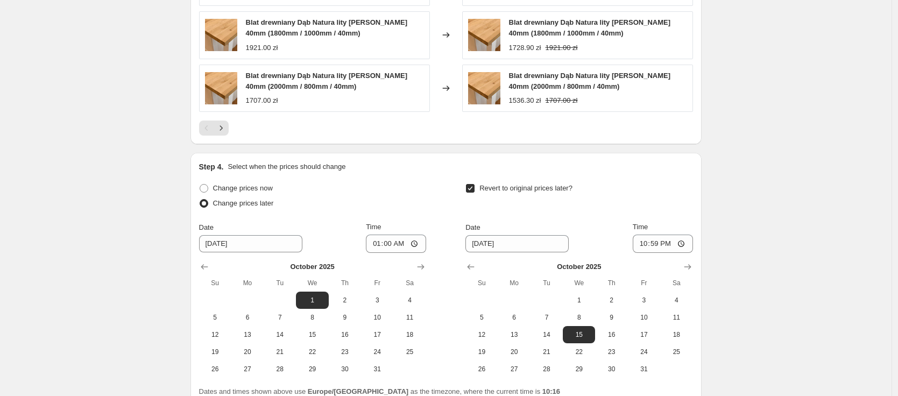
scroll to position [1410, 0]
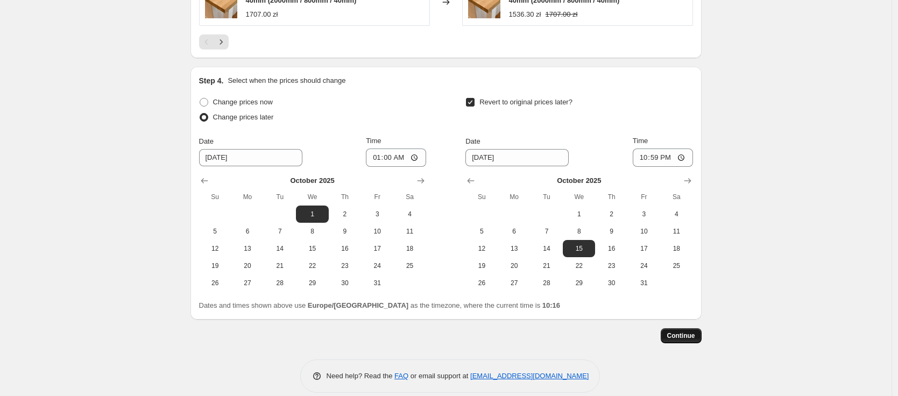
click at [693, 331] on span "Continue" at bounding box center [681, 335] width 28 height 9
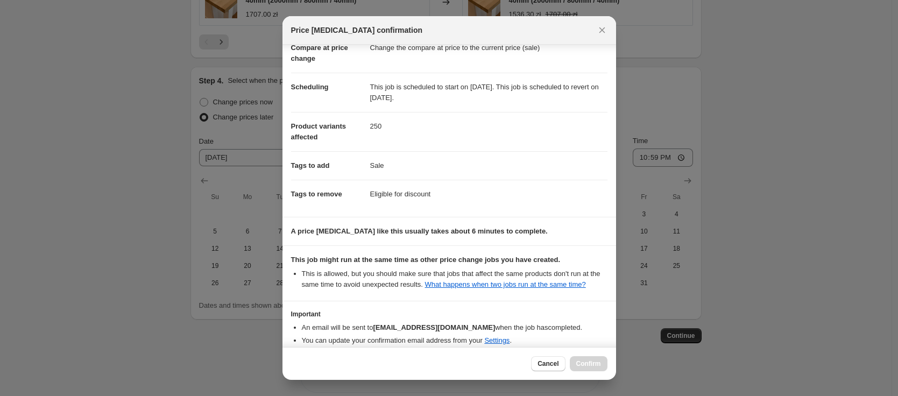
scroll to position [123, 0]
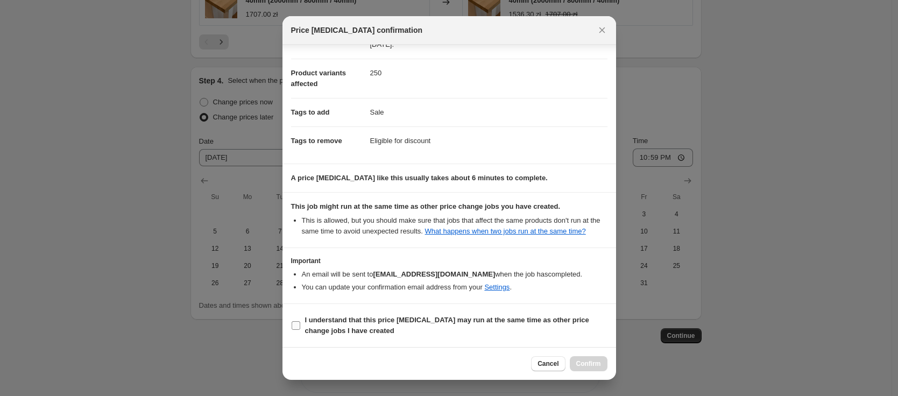
click at [357, 325] on span "I understand that this price [MEDICAL_DATA] may run at the same time as other p…" at bounding box center [456, 326] width 302 height 22
click at [300, 325] on input "I understand that this price [MEDICAL_DATA] may run at the same time as other p…" at bounding box center [296, 325] width 9 height 9
checkbox input "true"
click at [587, 364] on span "Confirm" at bounding box center [588, 363] width 25 height 9
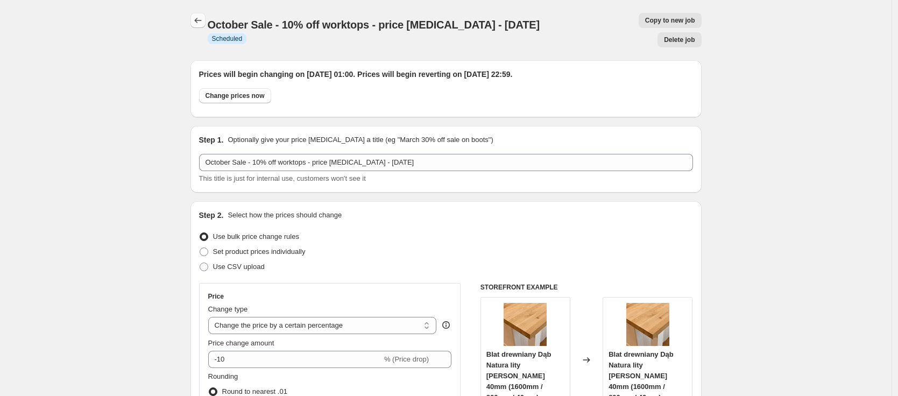
click at [200, 22] on icon "Price change jobs" at bounding box center [198, 20] width 11 height 11
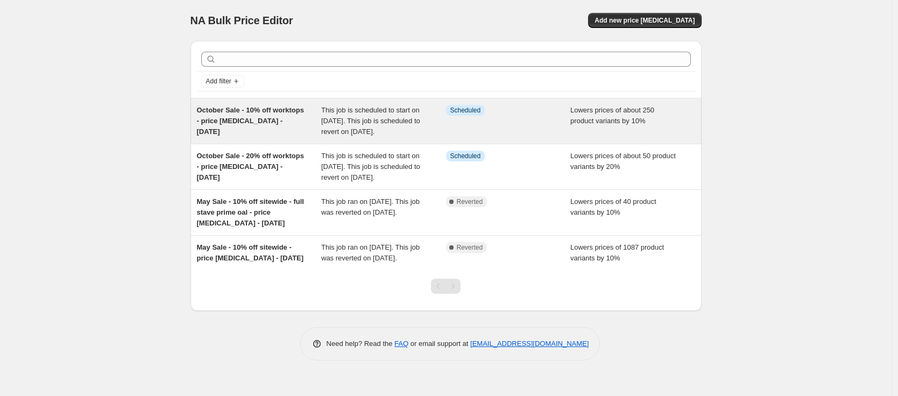
click at [222, 116] on div "October Sale - 10% off worktops - price [MEDICAL_DATA] - [DATE]" at bounding box center [259, 121] width 125 height 32
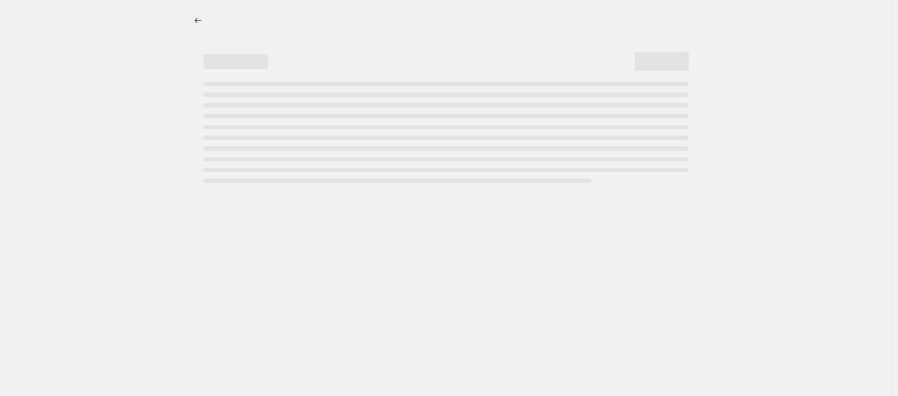
select select "percentage"
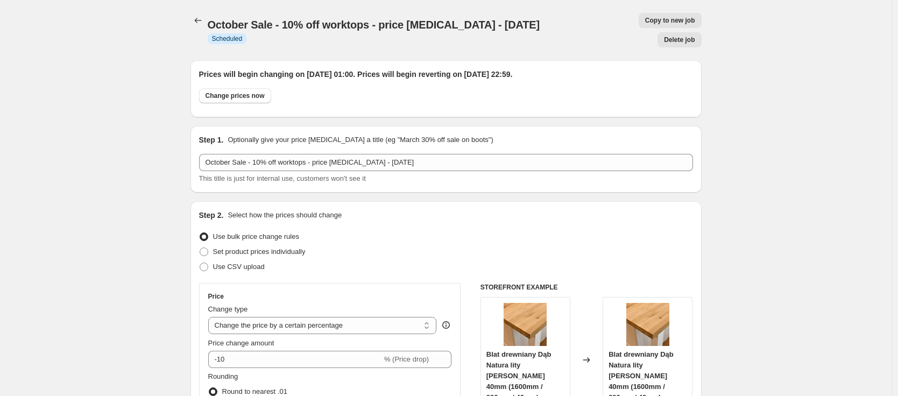
click at [645, 23] on span "Copy to new job" at bounding box center [670, 20] width 50 height 9
select select "percentage"
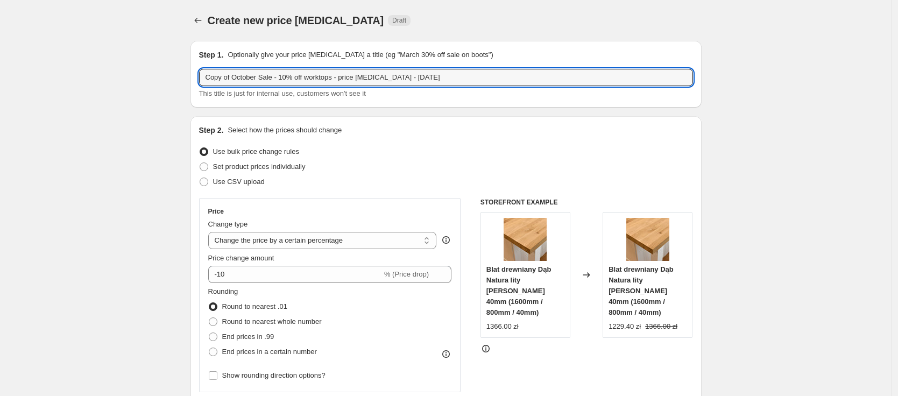
drag, startPoint x: 236, startPoint y: 79, endPoint x: 165, endPoint y: 79, distance: 71.5
click at [258, 78] on input "October Sale - 10% off worktops - price [MEDICAL_DATA] - [DATE]" at bounding box center [446, 77] width 494 height 17
type input "October Sale - 5% off worktops - price [MEDICAL_DATA] - [DATE]"
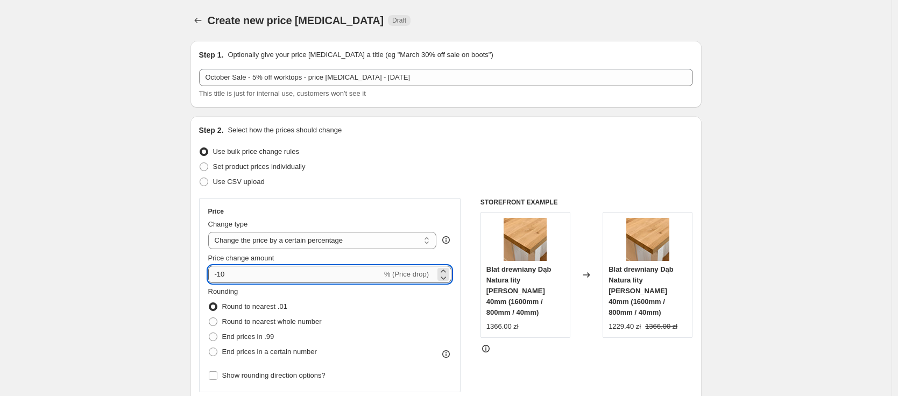
drag, startPoint x: 240, startPoint y: 273, endPoint x: 221, endPoint y: 275, distance: 19.5
click at [221, 275] on input "-10" at bounding box center [295, 274] width 174 height 17
type input "-5"
drag, startPoint x: 120, startPoint y: 261, endPoint x: 130, endPoint y: 264, distance: 9.9
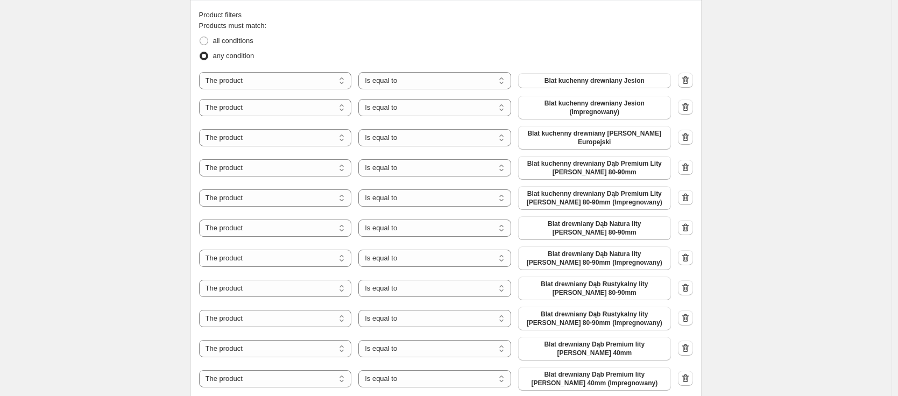
scroll to position [858, 0]
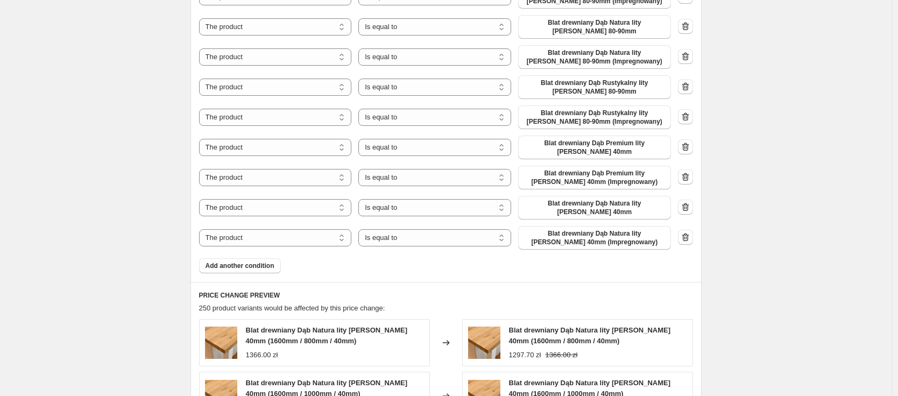
drag, startPoint x: 689, startPoint y: 223, endPoint x: 692, endPoint y: 215, distance: 8.0
click at [690, 232] on icon "button" at bounding box center [685, 237] width 11 height 11
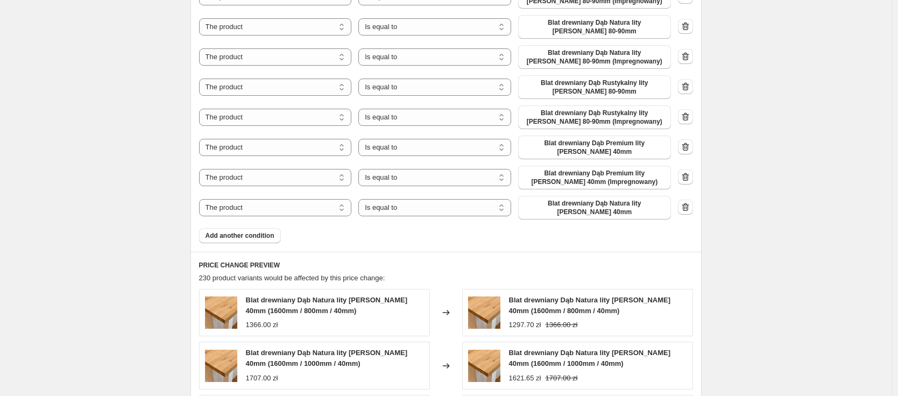
drag, startPoint x: 687, startPoint y: 196, endPoint x: 689, endPoint y: 190, distance: 6.1
click at [687, 202] on icon "button" at bounding box center [685, 207] width 11 height 11
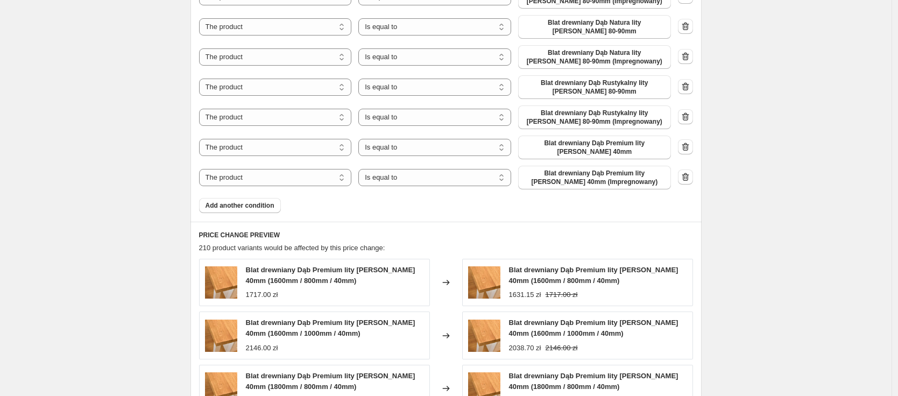
drag, startPoint x: 689, startPoint y: 172, endPoint x: 688, endPoint y: 165, distance: 7.1
click at [686, 176] on icon "button" at bounding box center [685, 177] width 1 height 3
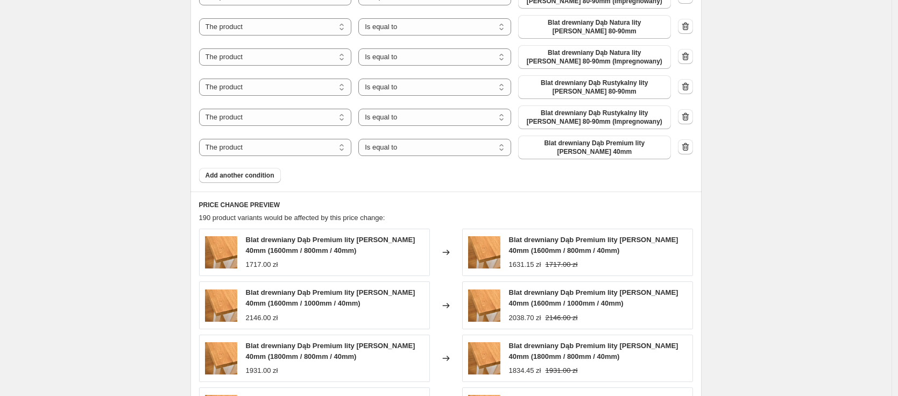
click at [687, 141] on icon "button" at bounding box center [685, 146] width 11 height 11
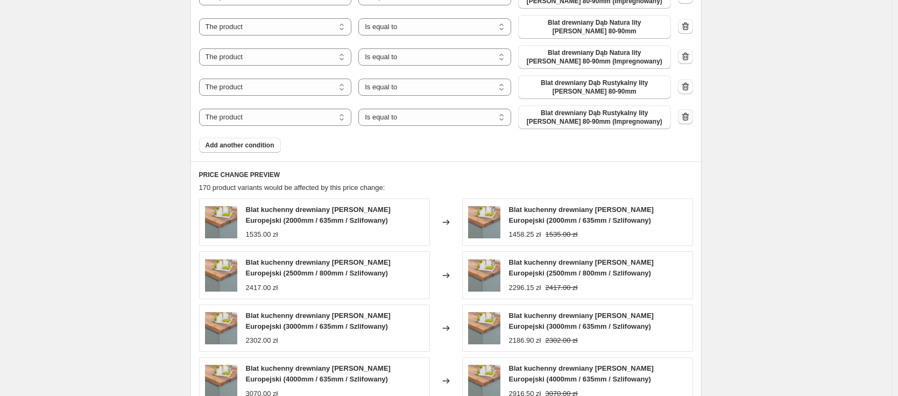
click at [688, 112] on icon "button" at bounding box center [685, 116] width 11 height 11
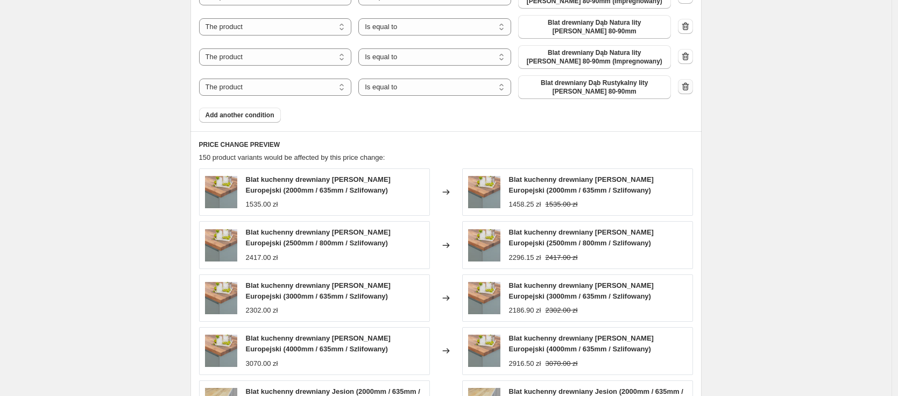
click at [685, 86] on icon "button" at bounding box center [684, 87] width 1 height 3
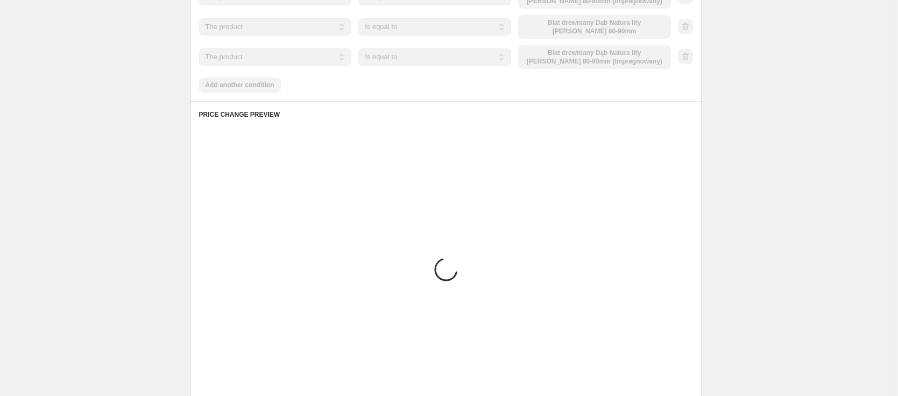
scroll to position [752, 0]
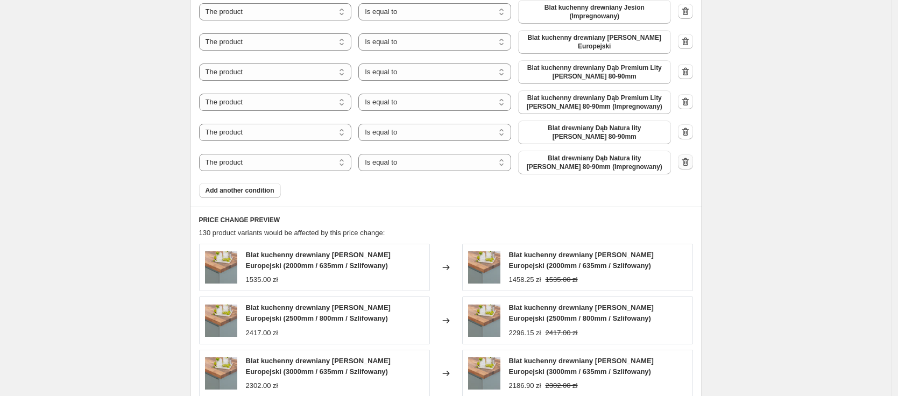
click at [686, 157] on icon "button" at bounding box center [685, 162] width 11 height 11
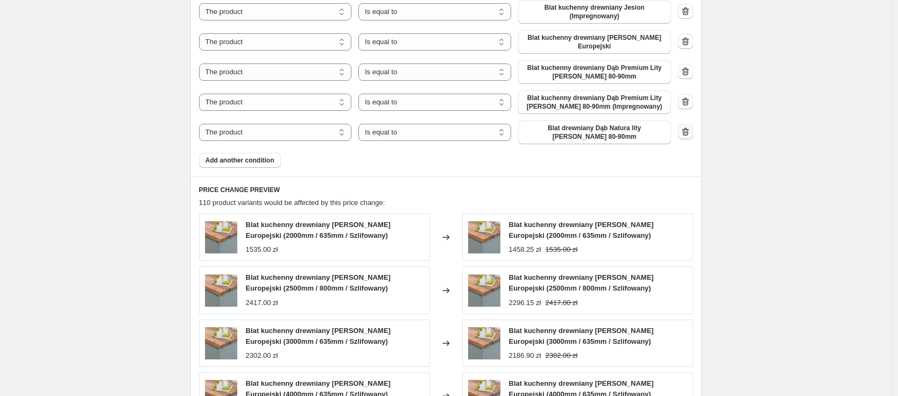
click at [687, 126] on icon "button" at bounding box center [685, 131] width 11 height 11
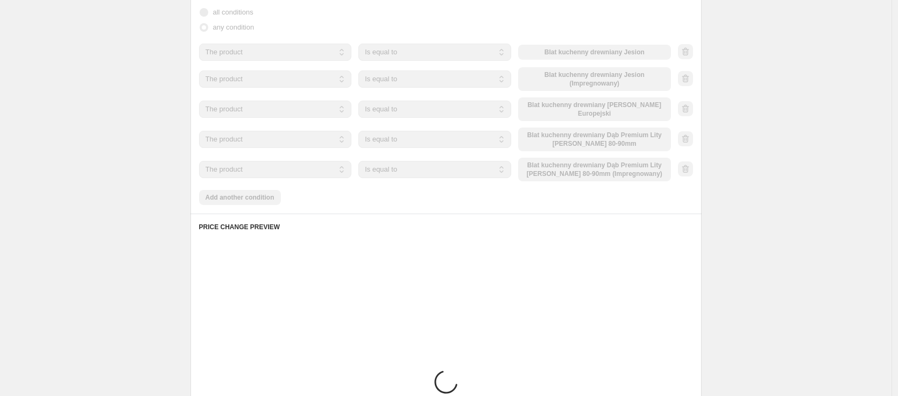
scroll to position [641, 0]
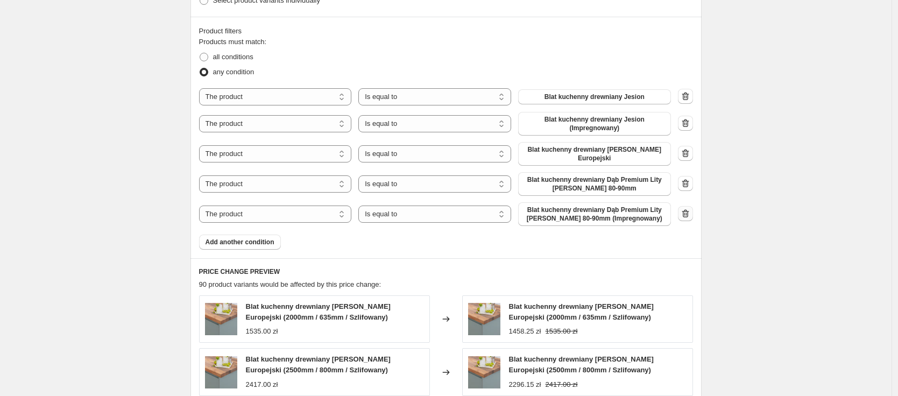
click at [688, 209] on icon "button" at bounding box center [684, 213] width 7 height 8
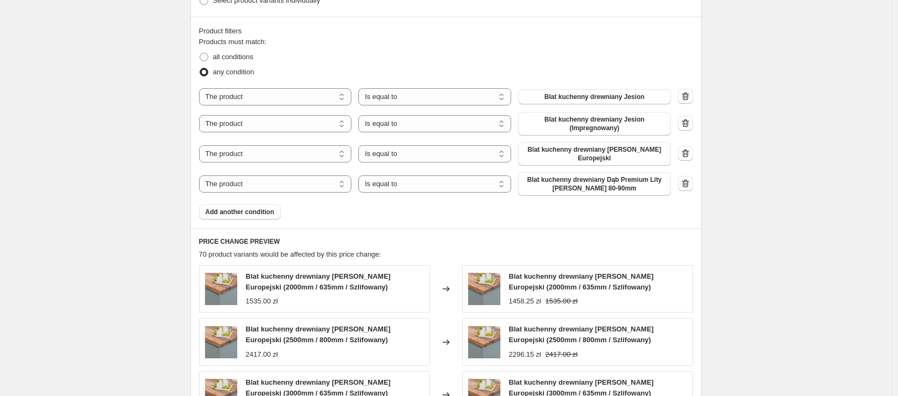
drag, startPoint x: 689, startPoint y: 175, endPoint x: 694, endPoint y: 165, distance: 12.0
click at [690, 178] on icon "button" at bounding box center [685, 183] width 11 height 11
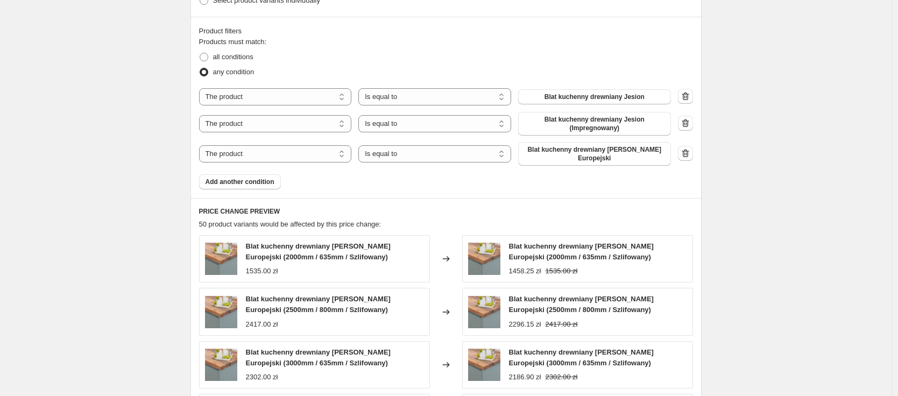
drag, startPoint x: 690, startPoint y: 150, endPoint x: 693, endPoint y: 139, distance: 11.4
click at [688, 149] on icon "button" at bounding box center [684, 153] width 7 height 8
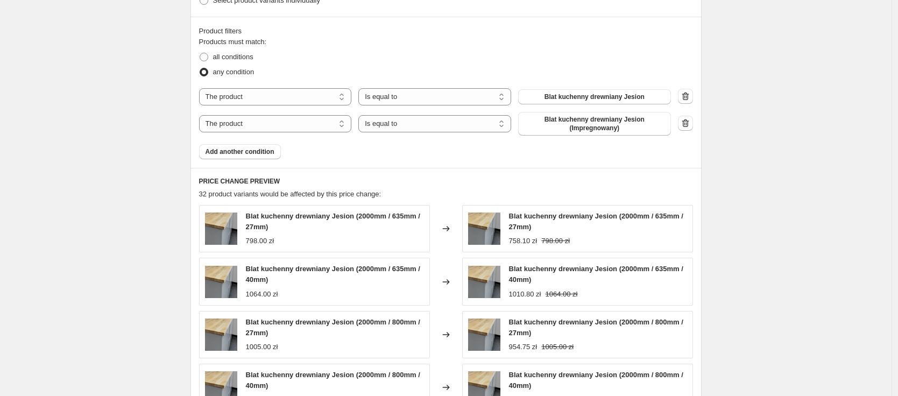
click at [691, 124] on icon "button" at bounding box center [685, 123] width 11 height 11
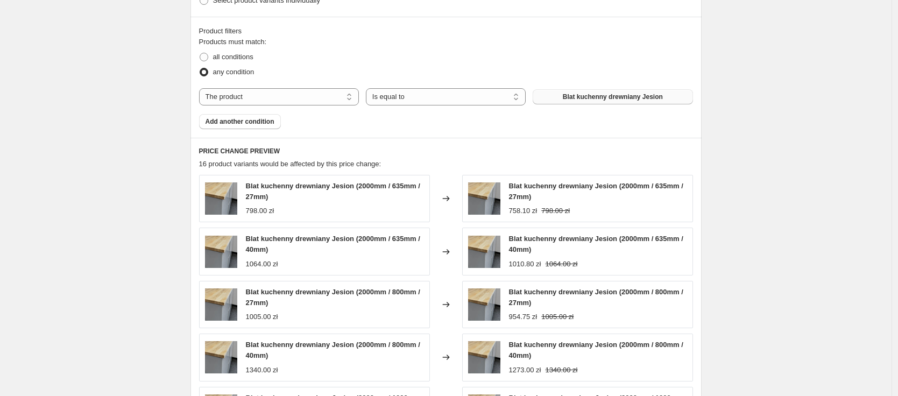
click at [582, 97] on span "Blat kuchenny drewniany Jesion" at bounding box center [613, 97] width 100 height 9
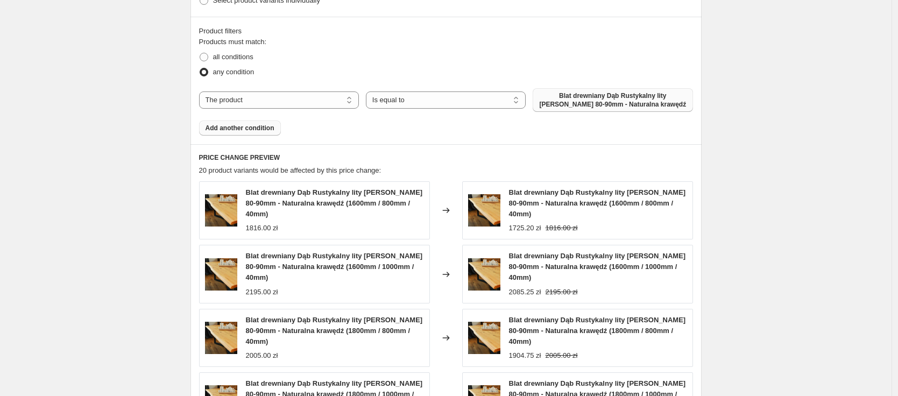
click at [248, 130] on span "Add another condition" at bounding box center [239, 128] width 69 height 9
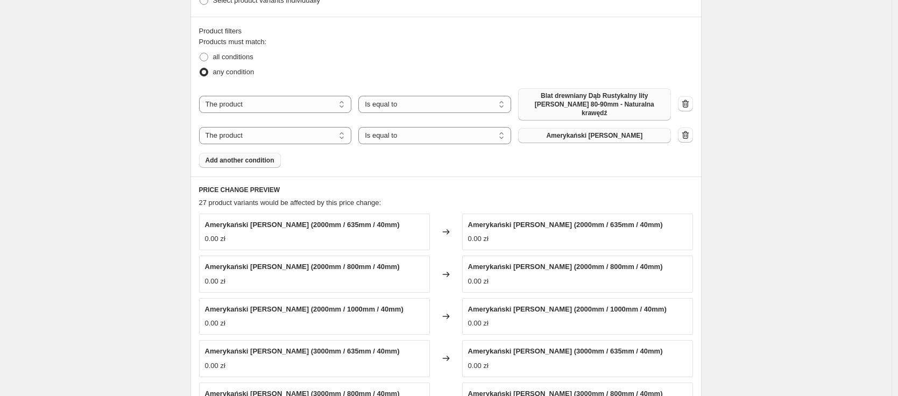
click at [612, 131] on span "Amerykański [PERSON_NAME]" at bounding box center [594, 135] width 96 height 9
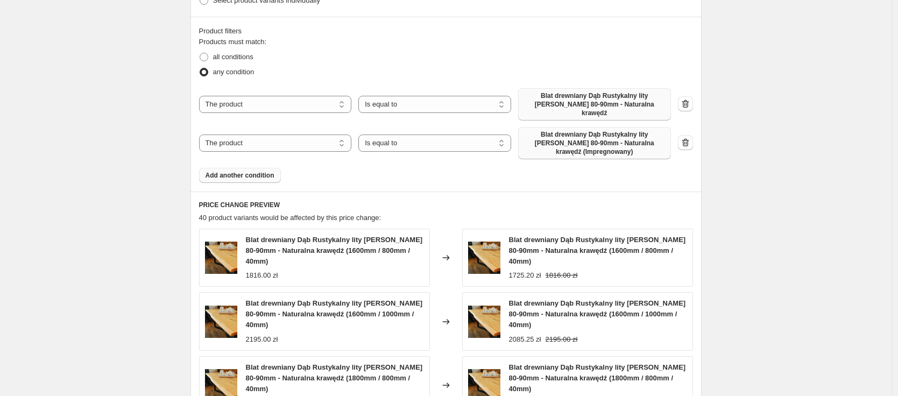
click at [253, 171] on span "Add another condition" at bounding box center [239, 175] width 69 height 9
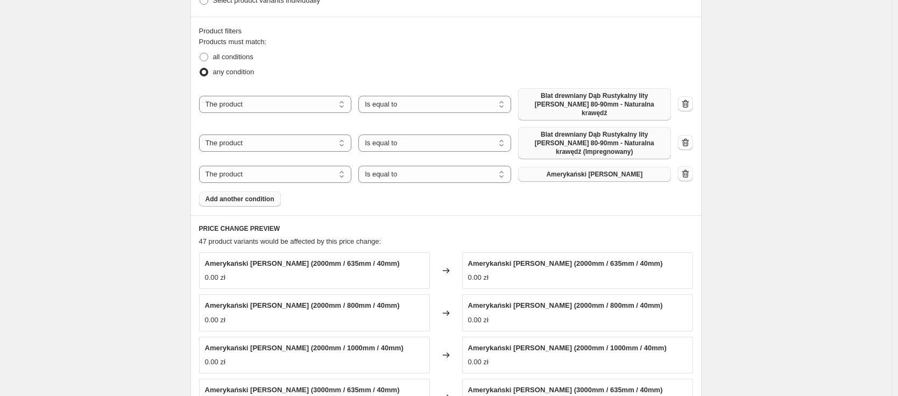
click at [573, 170] on span "Amerykański [PERSON_NAME]" at bounding box center [594, 174] width 96 height 9
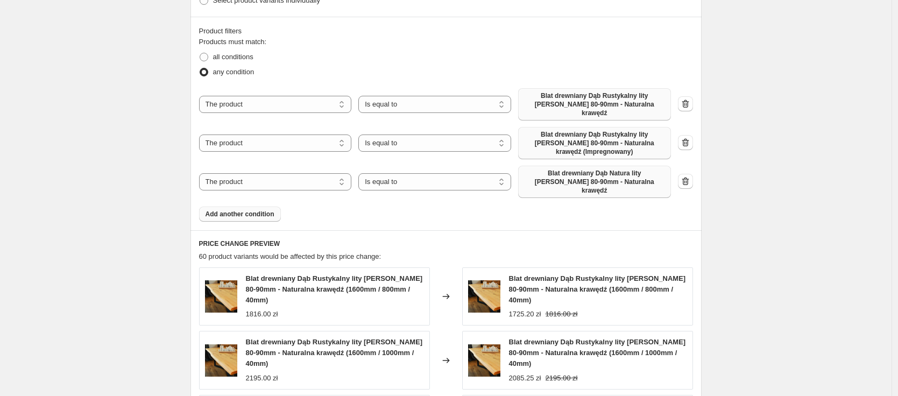
click at [268, 207] on button "Add another condition" at bounding box center [240, 214] width 82 height 15
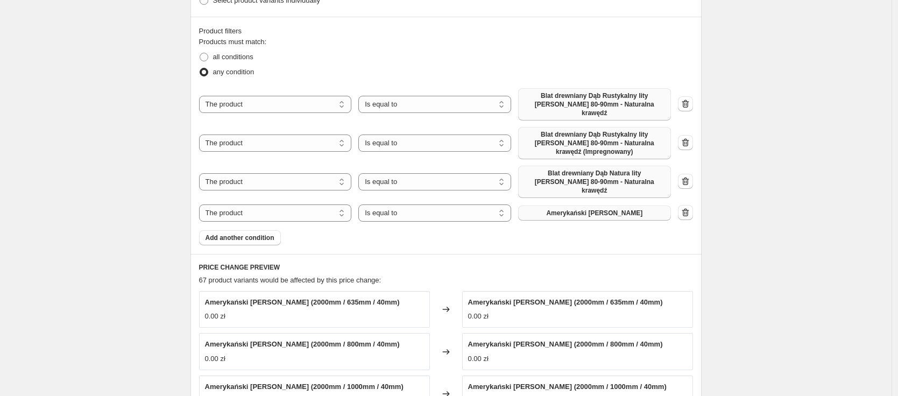
click at [595, 205] on button "Amerykański [PERSON_NAME]" at bounding box center [594, 212] width 153 height 15
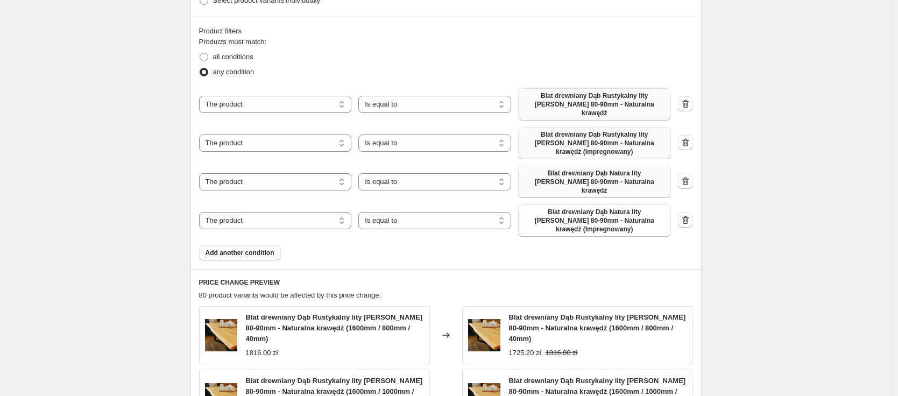
click at [245, 248] on span "Add another condition" at bounding box center [239, 252] width 69 height 9
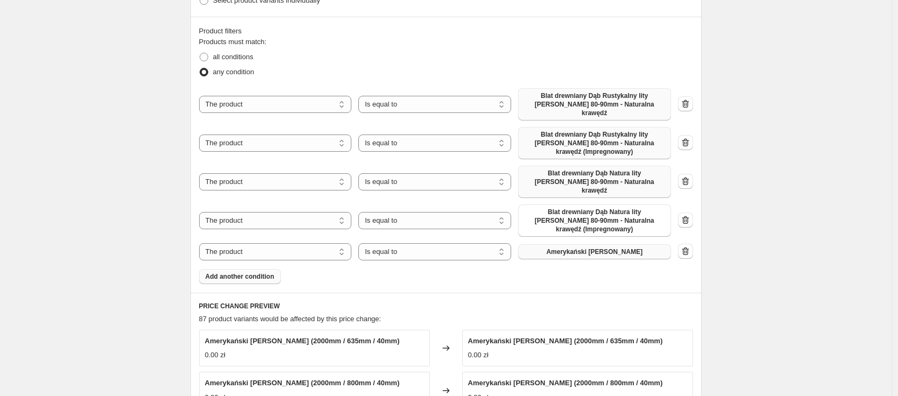
click at [556, 244] on button "Amerykański [PERSON_NAME]" at bounding box center [594, 251] width 153 height 15
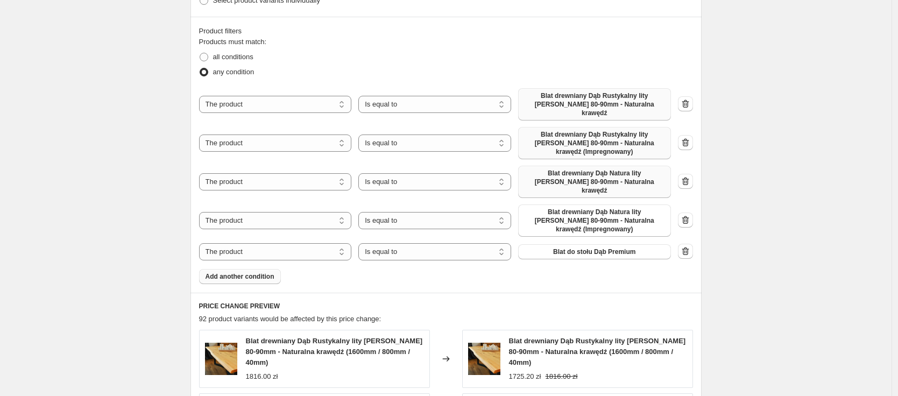
click at [236, 272] on span "Add another condition" at bounding box center [239, 276] width 69 height 9
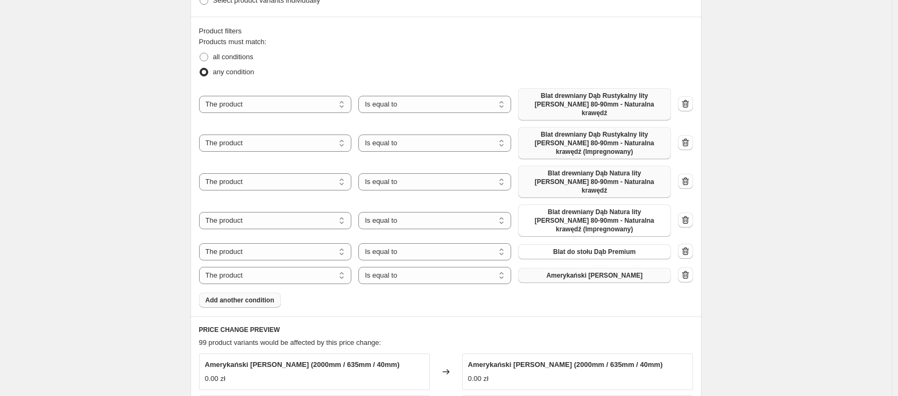
click at [557, 268] on button "Amerykański [PERSON_NAME]" at bounding box center [594, 275] width 153 height 15
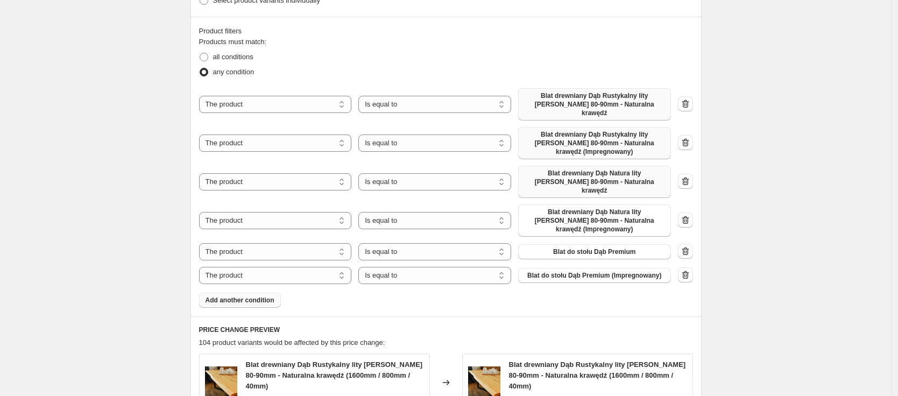
click at [241, 293] on button "Add another condition" at bounding box center [240, 300] width 82 height 15
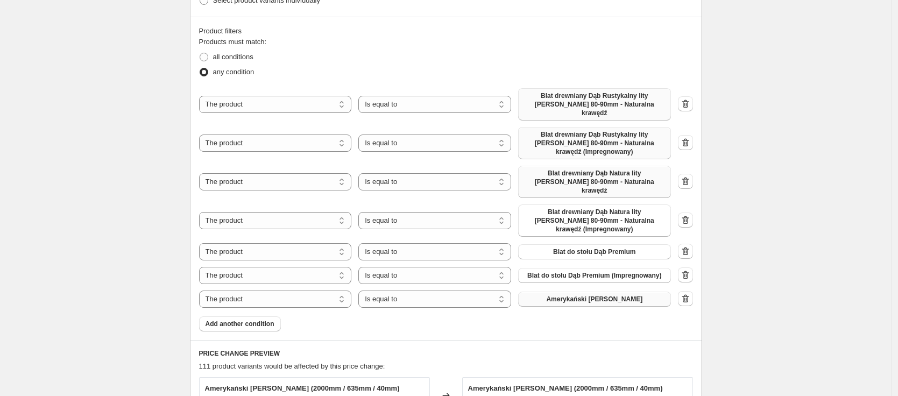
click at [566, 292] on button "Amerykański [PERSON_NAME]" at bounding box center [594, 299] width 153 height 15
drag, startPoint x: 281, startPoint y: 293, endPoint x: 249, endPoint y: 301, distance: 33.4
click at [249, 319] on span "Add another condition" at bounding box center [239, 323] width 69 height 9
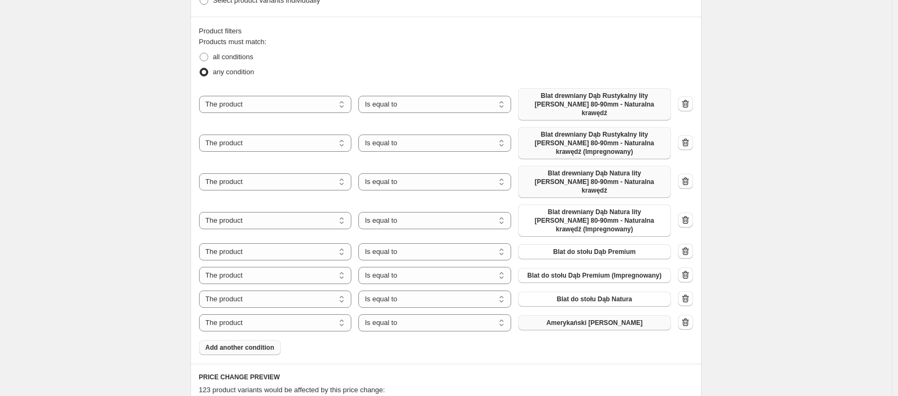
click at [605, 318] on span "Amerykański [PERSON_NAME]" at bounding box center [594, 322] width 96 height 9
click at [245, 340] on button "Add another condition" at bounding box center [240, 347] width 82 height 15
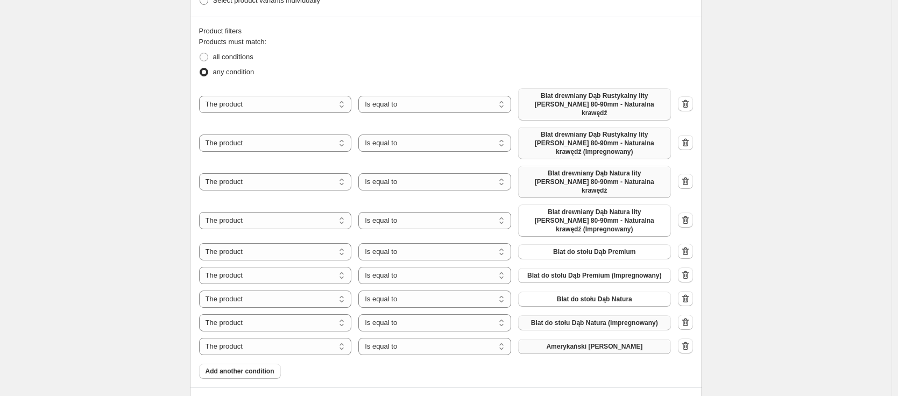
click at [558, 339] on button "Amerykański [PERSON_NAME]" at bounding box center [594, 346] width 153 height 15
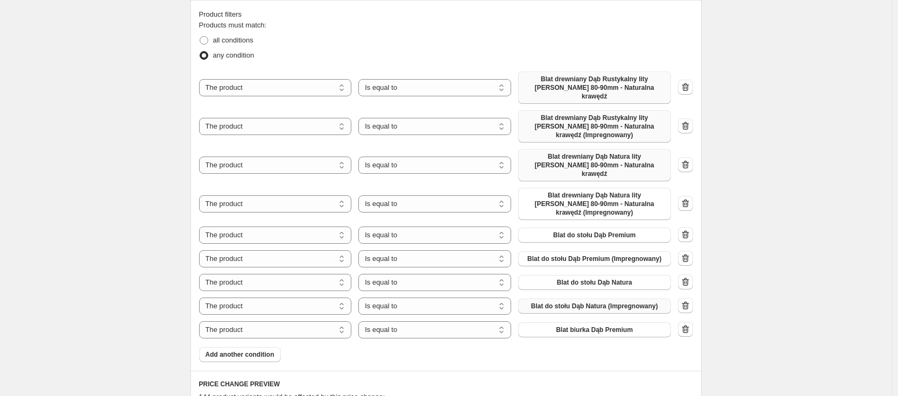
scroll to position [831, 0]
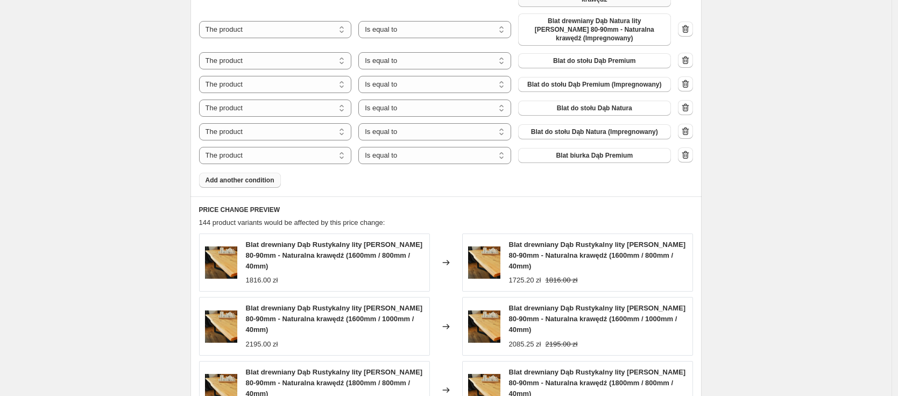
click at [238, 176] on span "Add another condition" at bounding box center [239, 180] width 69 height 9
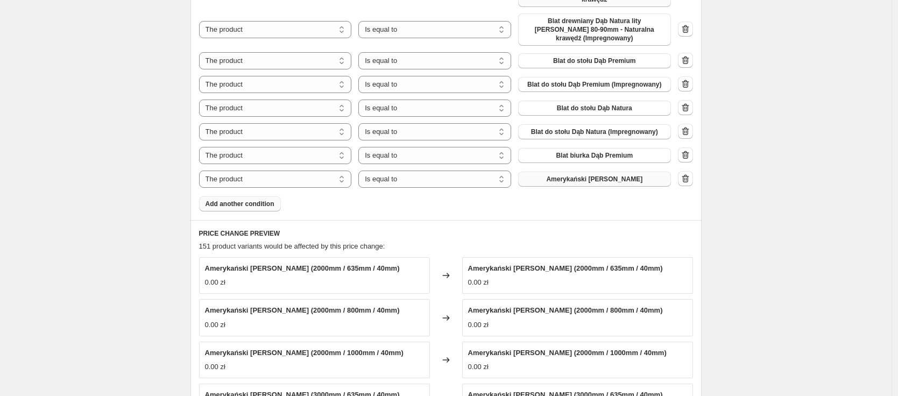
click at [592, 175] on span "Amerykański [PERSON_NAME]" at bounding box center [594, 179] width 96 height 9
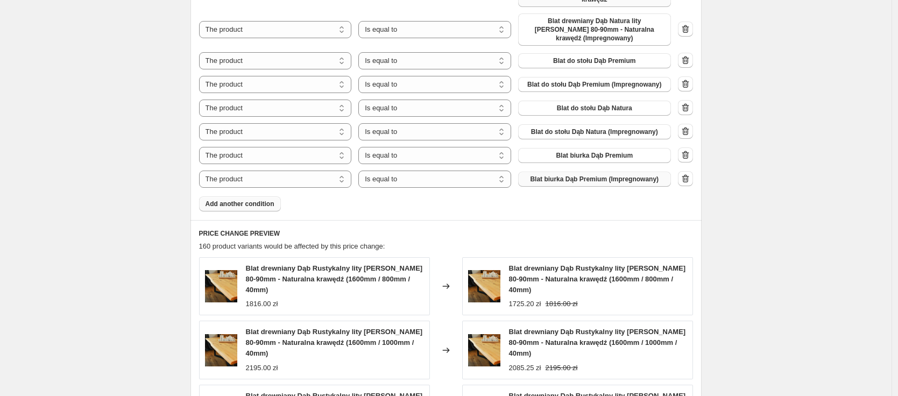
click at [254, 200] on span "Add another condition" at bounding box center [239, 204] width 69 height 9
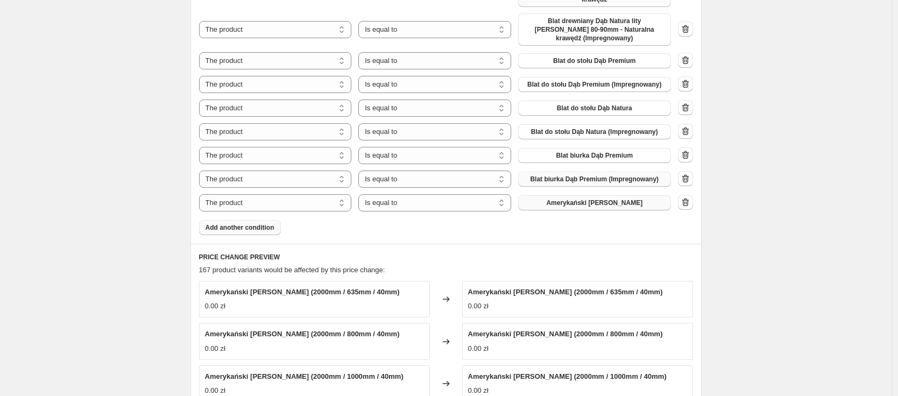
click at [582, 198] on span "Amerykański [PERSON_NAME]" at bounding box center [594, 202] width 96 height 9
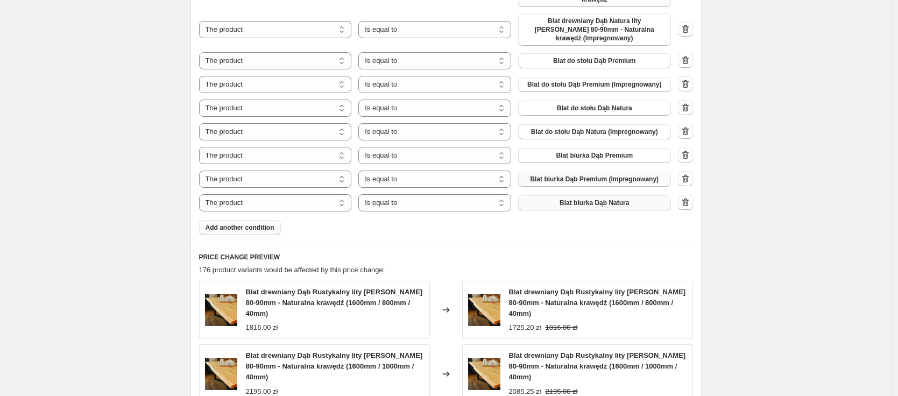
click at [260, 223] on span "Add another condition" at bounding box center [239, 227] width 69 height 9
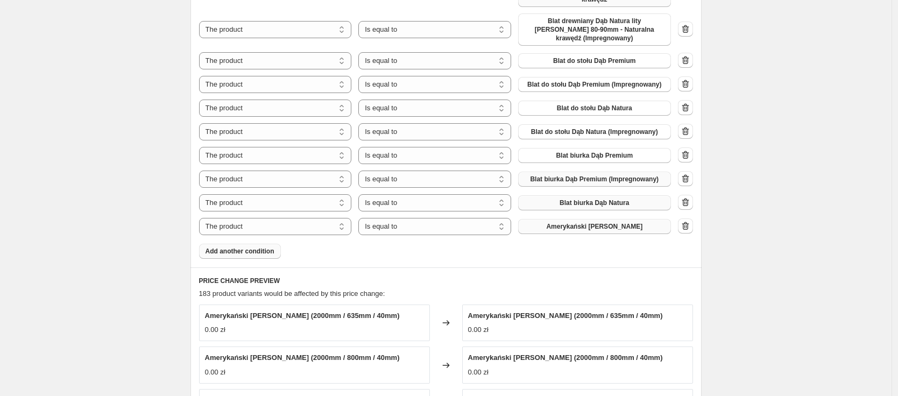
click at [596, 222] on span "Amerykański [PERSON_NAME]" at bounding box center [594, 226] width 96 height 9
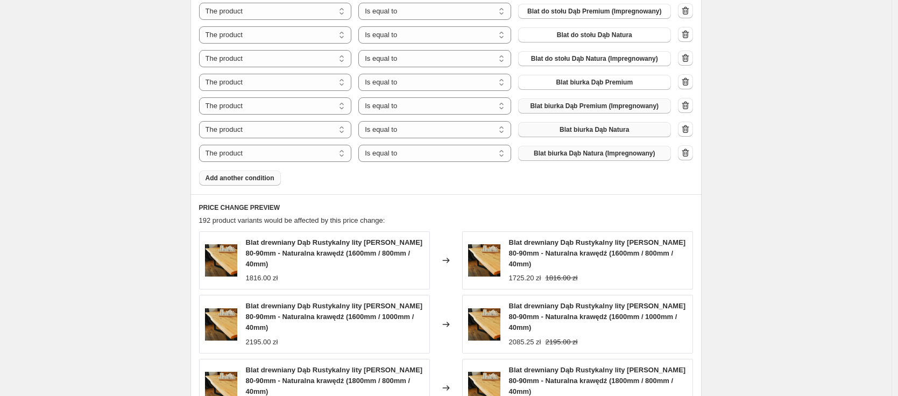
scroll to position [1226, 0]
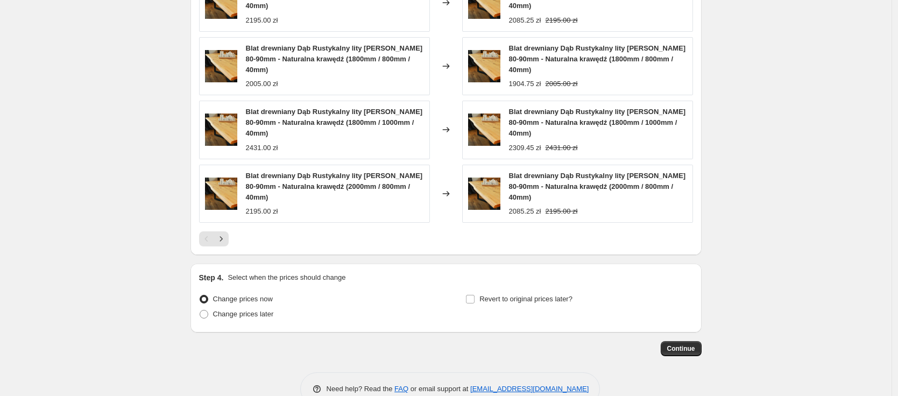
drag, startPoint x: 252, startPoint y: 292, endPoint x: 382, endPoint y: 278, distance: 131.4
click at [252, 310] on span "Change prices later" at bounding box center [243, 314] width 61 height 8
click at [200, 310] on input "Change prices later" at bounding box center [200, 310] width 1 height 1
radio input "true"
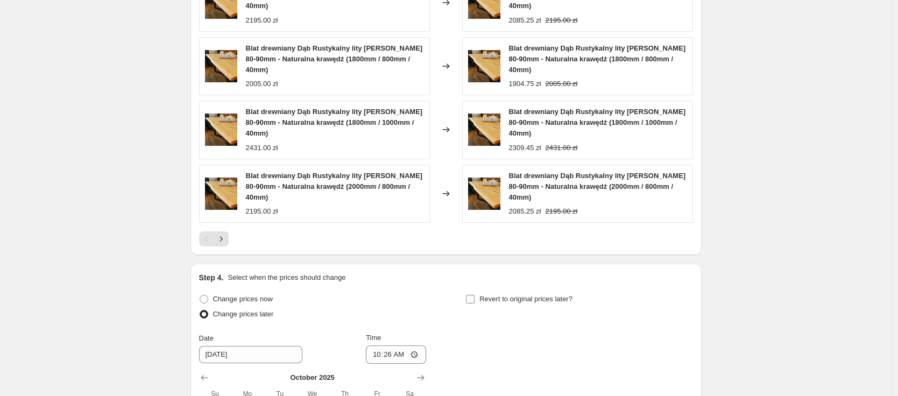
click at [474, 295] on input "Revert to original prices later?" at bounding box center [470, 299] width 9 height 9
checkbox input "true"
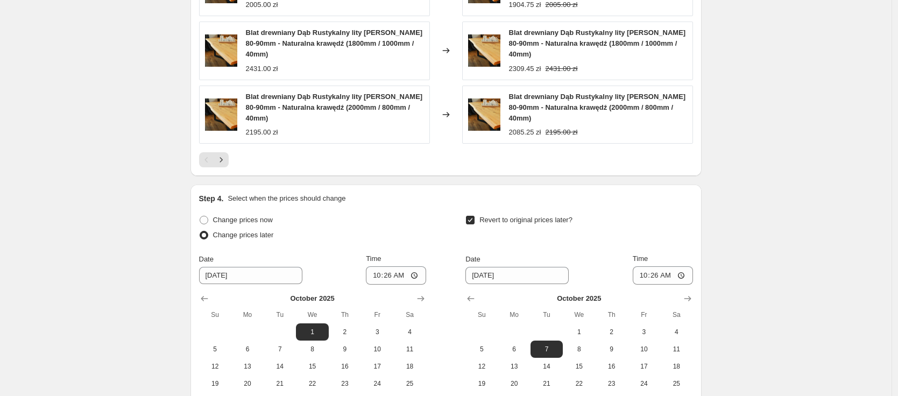
scroll to position [1410, 0]
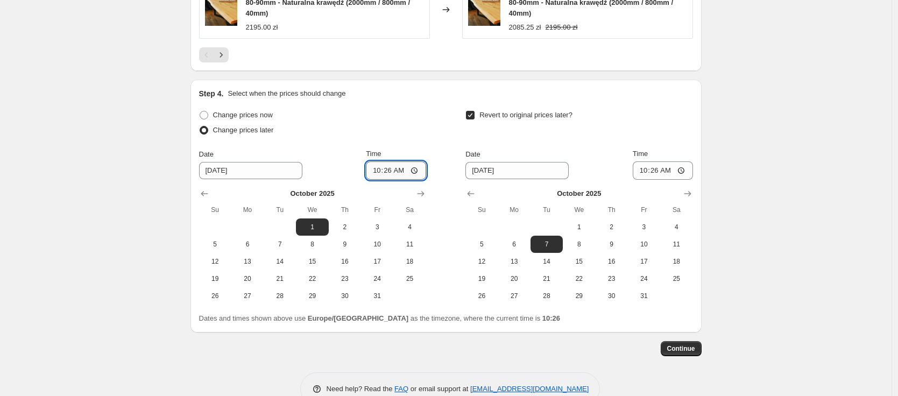
click at [387, 161] on input "10:26" at bounding box center [396, 170] width 60 height 18
type input "01:00"
click at [523, 162] on input "[DATE]" at bounding box center [516, 170] width 103 height 17
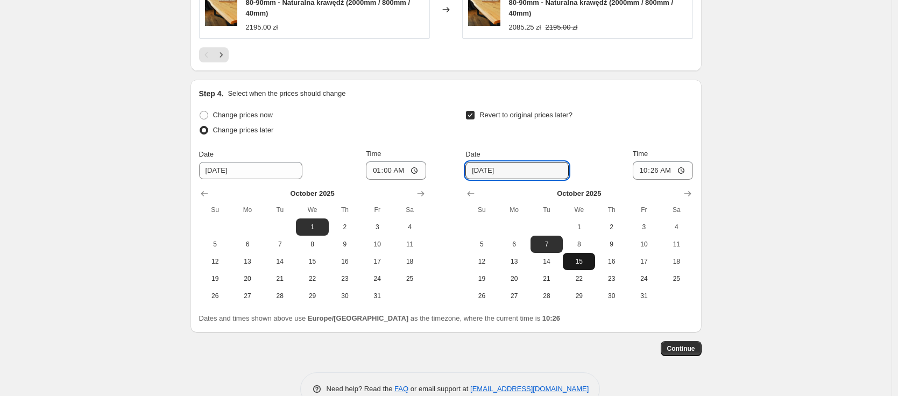
click at [579, 257] on span "15" at bounding box center [579, 261] width 24 height 9
type input "[DATE]"
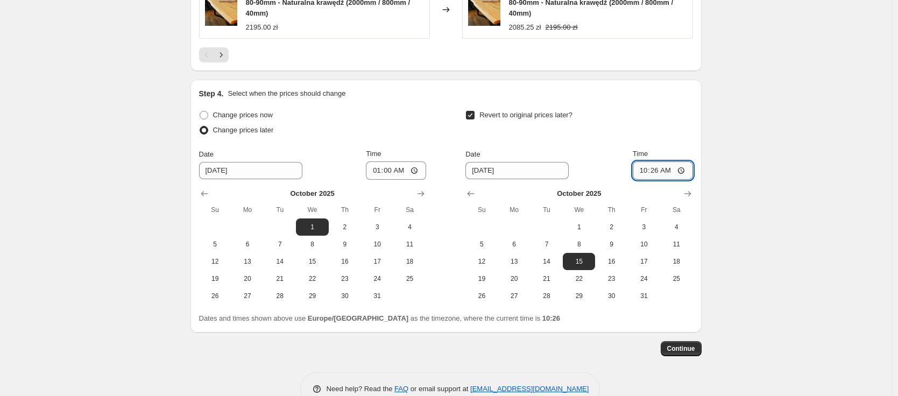
click at [658, 161] on input "10:26" at bounding box center [662, 170] width 60 height 18
type input "22:59"
click at [690, 344] on span "Continue" at bounding box center [681, 348] width 28 height 9
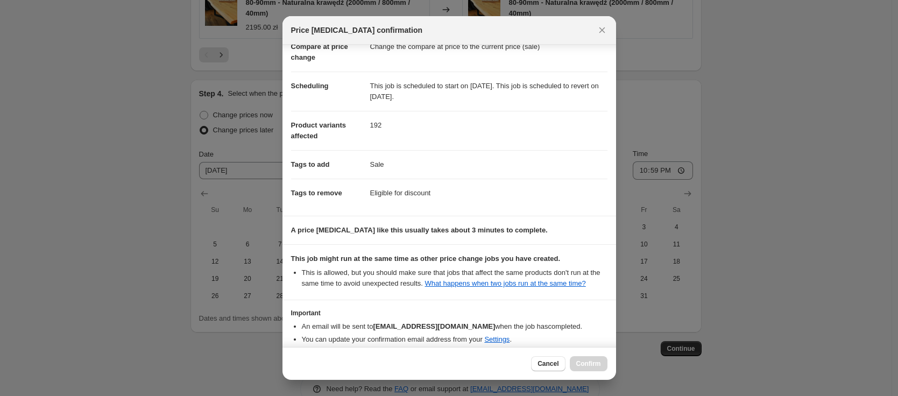
scroll to position [123, 0]
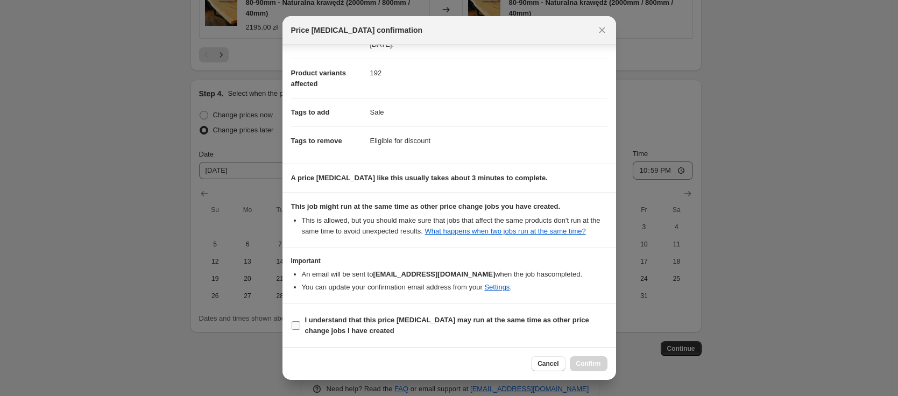
click at [364, 321] on b "I understand that this price [MEDICAL_DATA] may run at the same time as other p…" at bounding box center [447, 325] width 284 height 19
click at [300, 321] on input "I understand that this price [MEDICAL_DATA] may run at the same time as other p…" at bounding box center [296, 325] width 9 height 9
checkbox input "true"
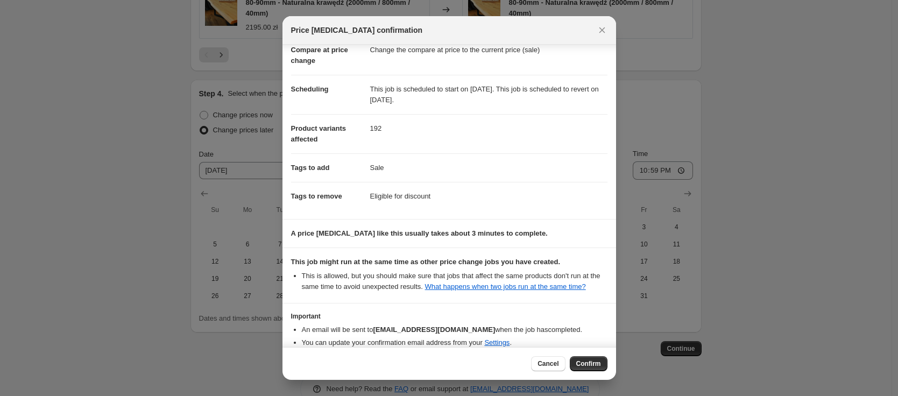
scroll to position [0, 0]
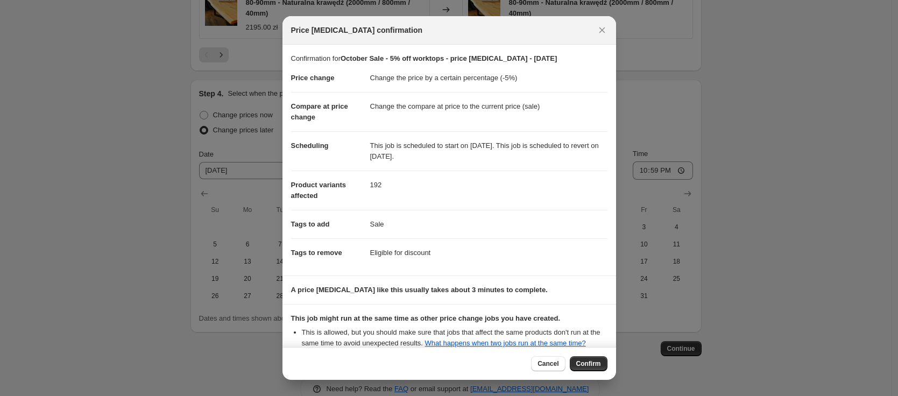
click at [591, 363] on span "Confirm" at bounding box center [588, 363] width 25 height 9
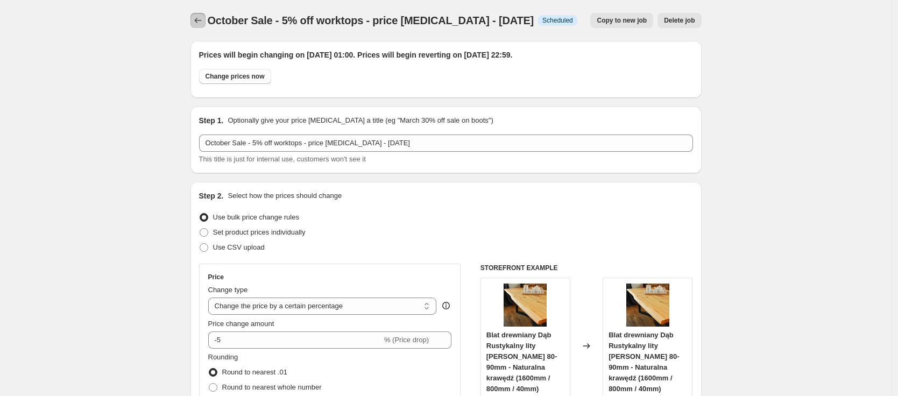
click at [199, 22] on icon "Price change jobs" at bounding box center [198, 20] width 11 height 11
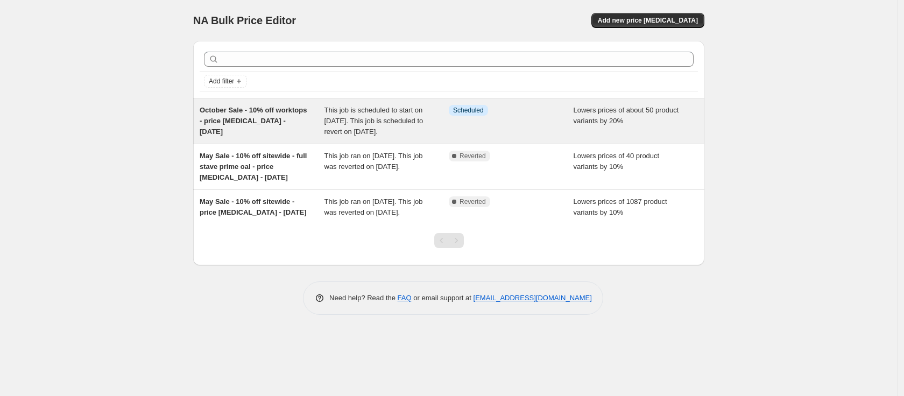
click at [246, 122] on span "October Sale - 10% off worktops - price [MEDICAL_DATA] - [DATE]" at bounding box center [253, 121] width 107 height 30
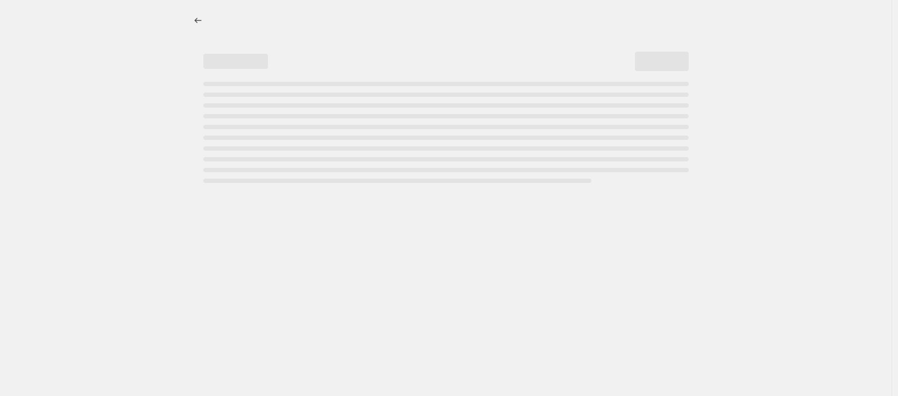
select select "percentage"
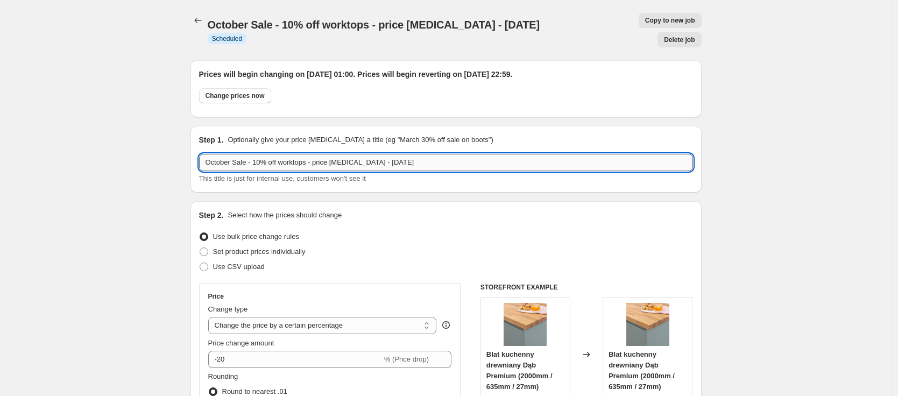
click at [259, 154] on input "October Sale - 10% off worktops - price [MEDICAL_DATA] - [DATE]" at bounding box center [446, 162] width 494 height 17
type input "October Sale - 20% off worktops - price [MEDICAL_DATA] - [DATE]"
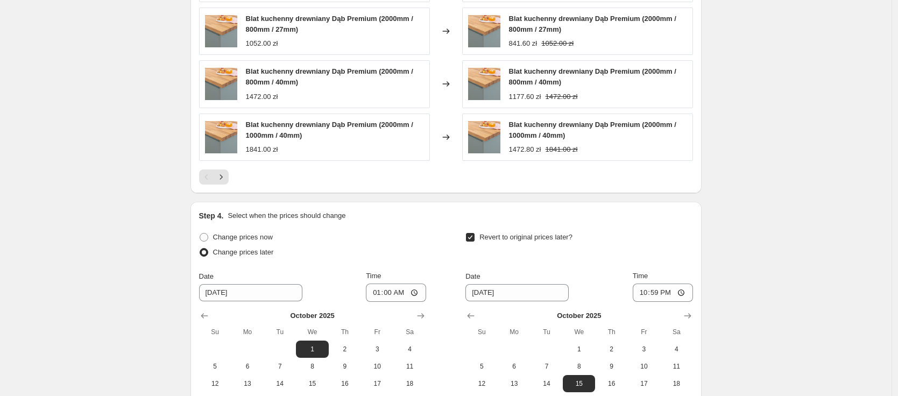
scroll to position [1211, 0]
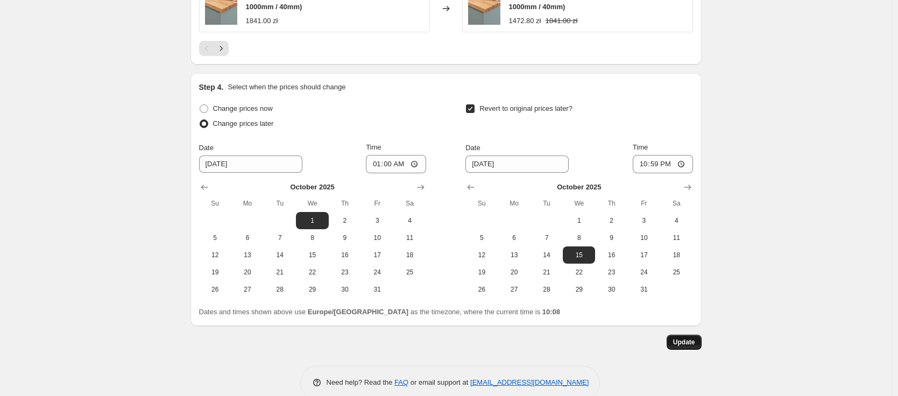
click at [684, 338] on span "Update" at bounding box center [684, 342] width 22 height 9
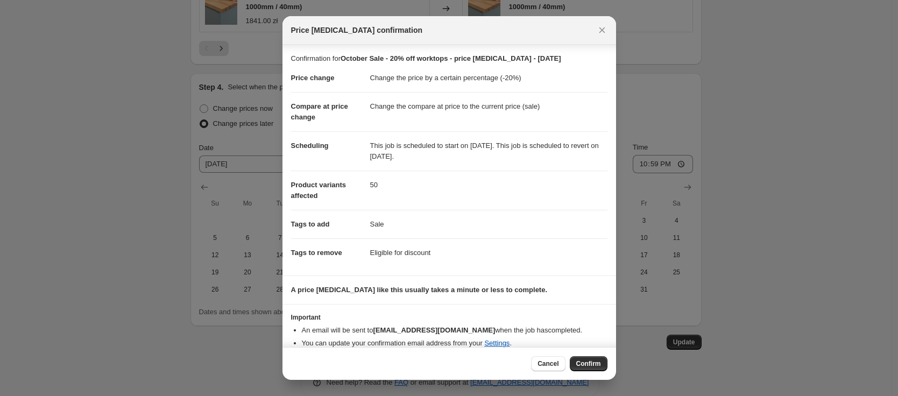
scroll to position [12, 0]
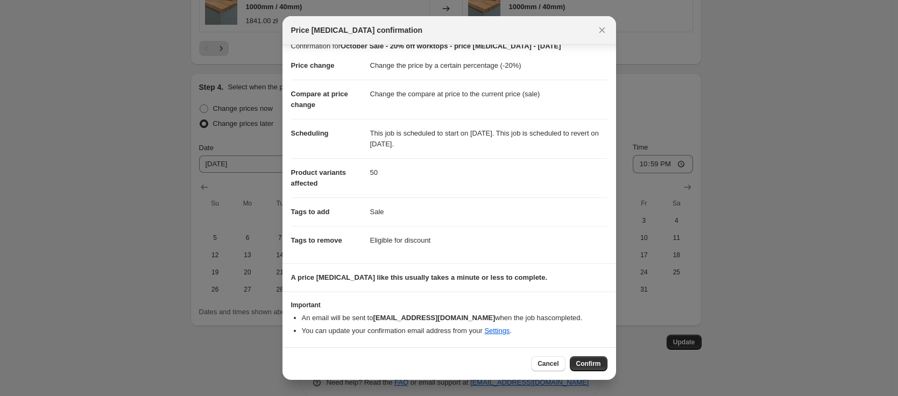
click at [592, 366] on span "Confirm" at bounding box center [588, 363] width 25 height 9
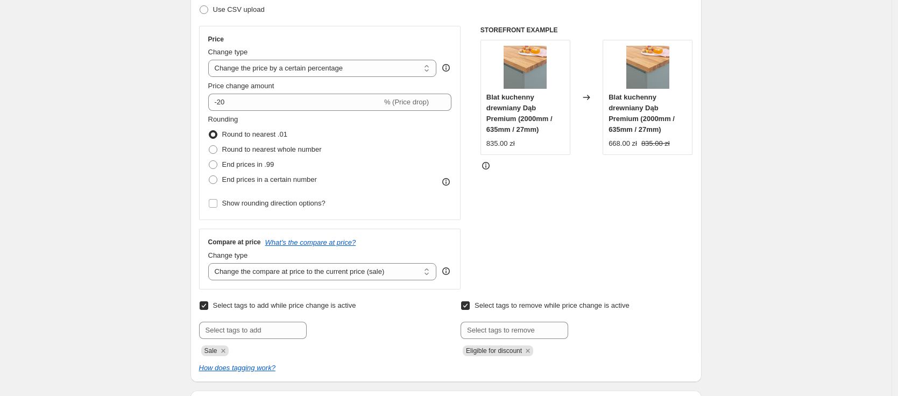
scroll to position [0, 0]
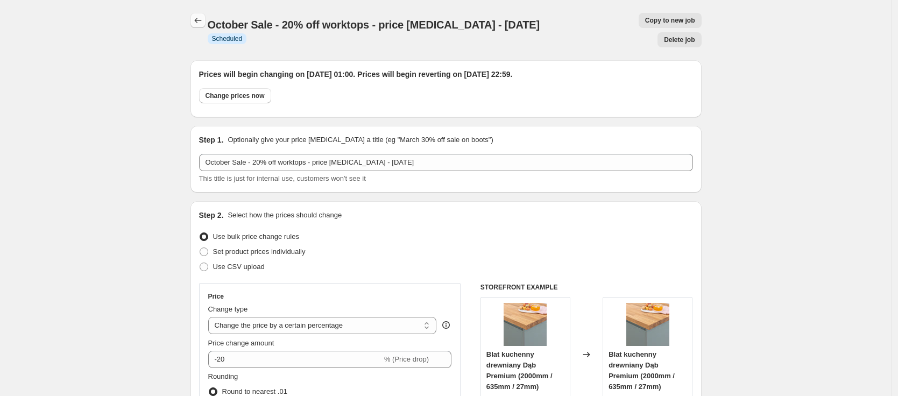
click at [194, 22] on button "Price change jobs" at bounding box center [197, 20] width 15 height 15
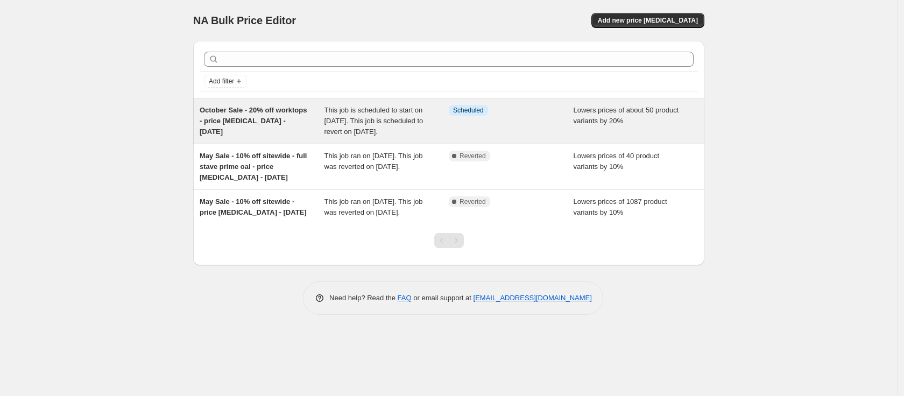
click at [219, 122] on span "October Sale - 20% off worktops - price [MEDICAL_DATA] - [DATE]" at bounding box center [253, 121] width 107 height 30
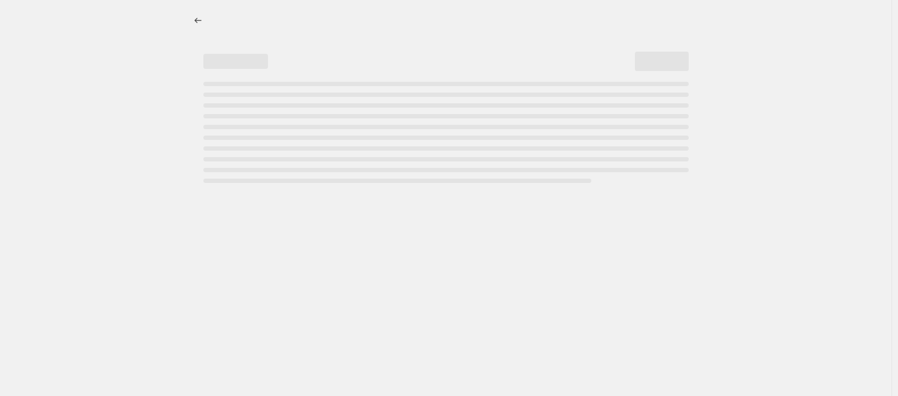
select select "percentage"
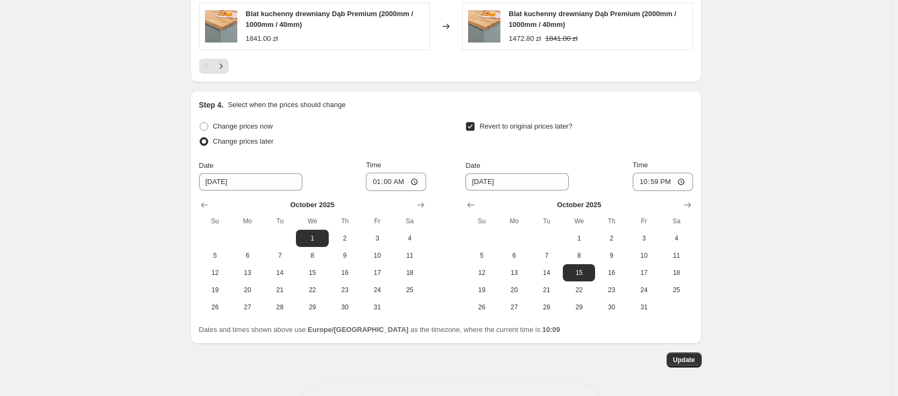
scroll to position [1211, 0]
